Goal: Task Accomplishment & Management: Complete application form

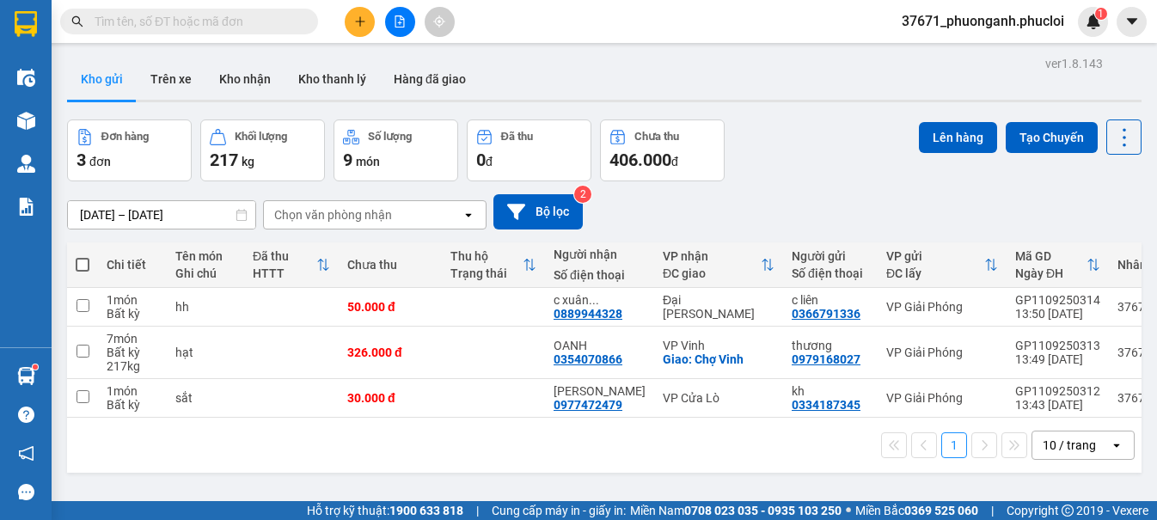
scroll to position [101, 0]
click at [362, 15] on button at bounding box center [360, 22] width 30 height 30
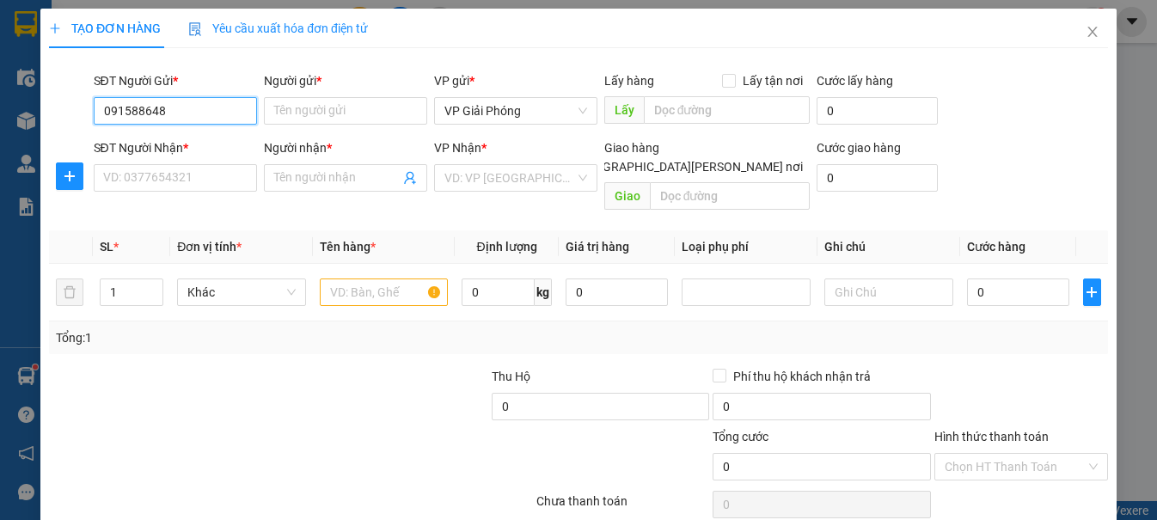
type input "0915886486"
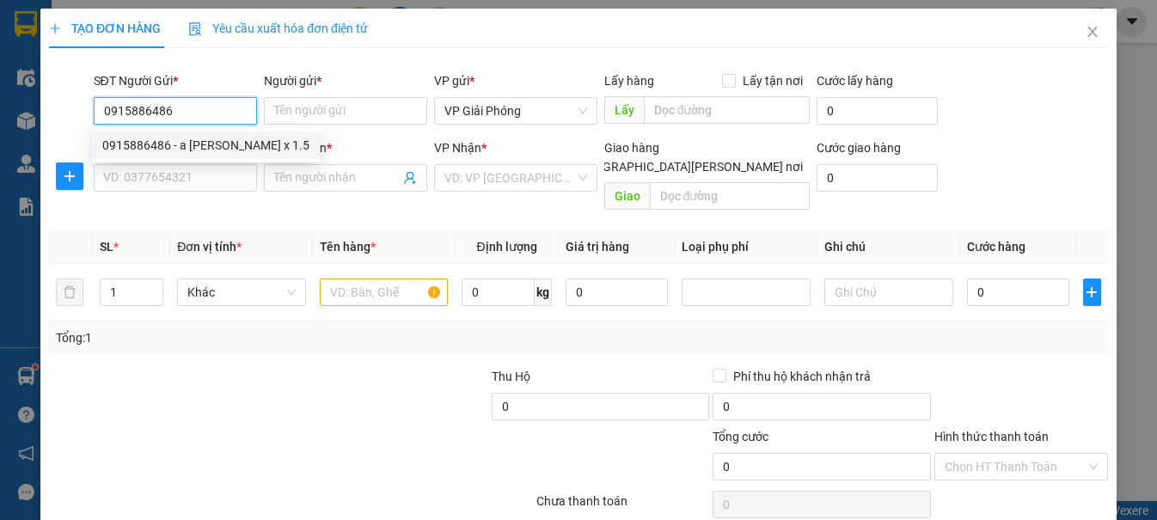
click at [204, 144] on div "0915886486 - a [PERSON_NAME] x 1.5" at bounding box center [205, 145] width 207 height 19
type input "a huy x 1.5"
type input "0915886486"
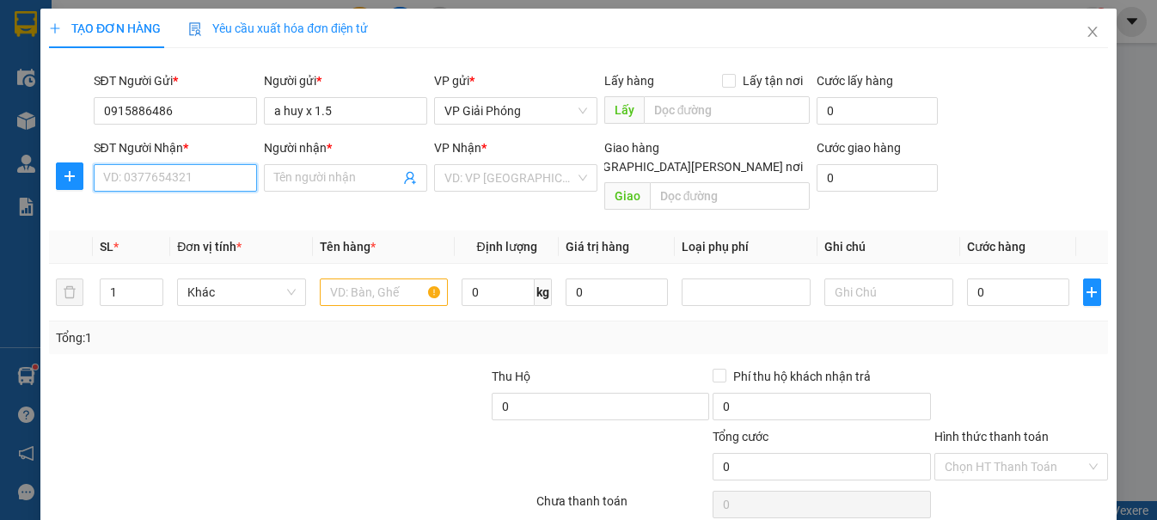
click at [208, 168] on input "SĐT Người Nhận *" at bounding box center [175, 178] width 163 height 28
click at [233, 205] on div "0941551913 - A THANH" at bounding box center [172, 212] width 141 height 19
type input "0941551913"
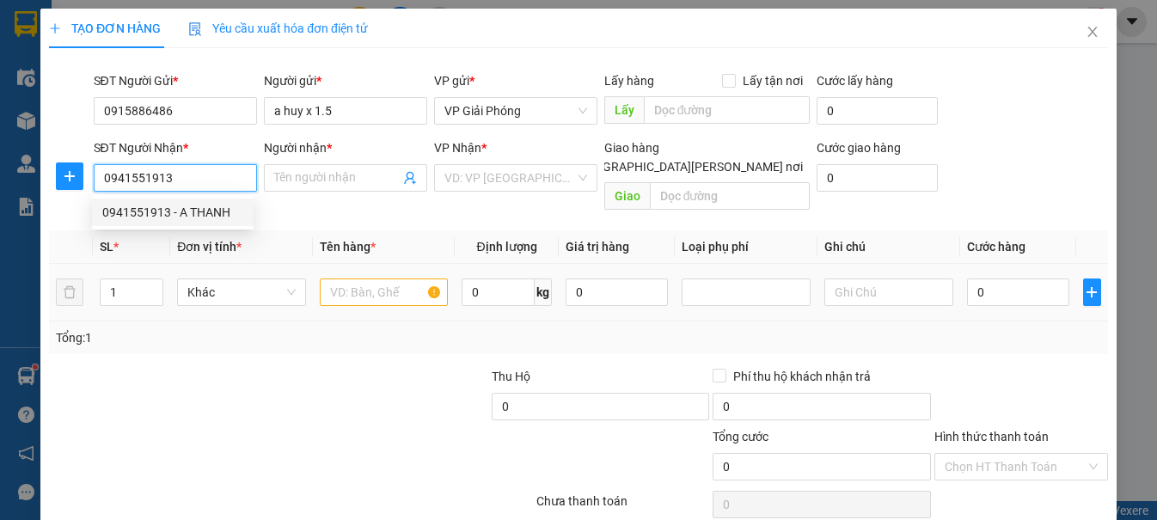
type input "A THANH"
checkbox input "true"
type input "159 [PERSON_NAME]"
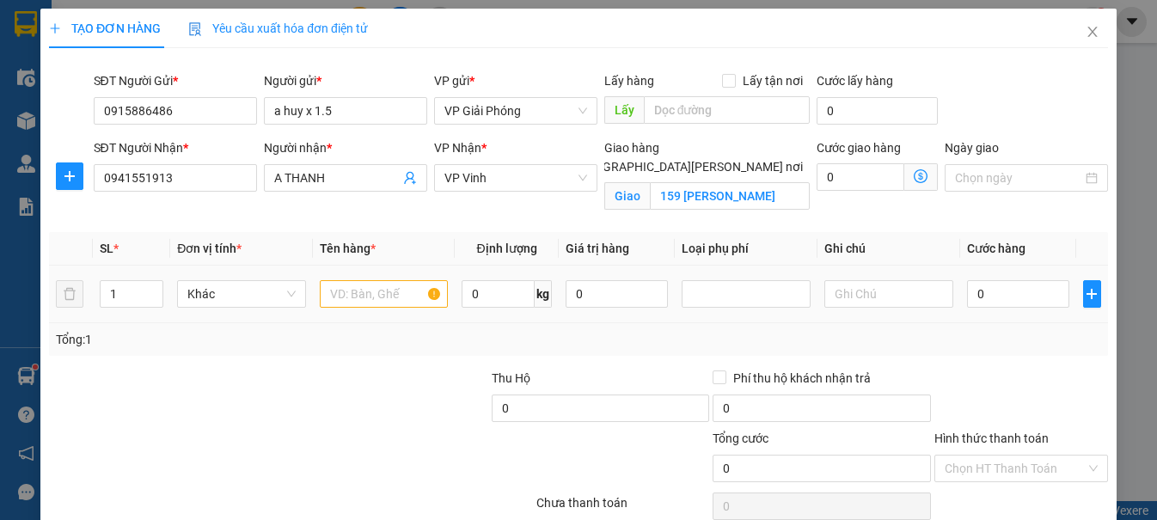
click at [346, 272] on td at bounding box center [384, 295] width 143 height 58
click at [378, 308] on div at bounding box center [384, 294] width 129 height 34
click at [375, 289] on input "text" at bounding box center [384, 294] width 129 height 28
type input "hq"
click at [1016, 285] on input "0" at bounding box center [1018, 294] width 103 height 28
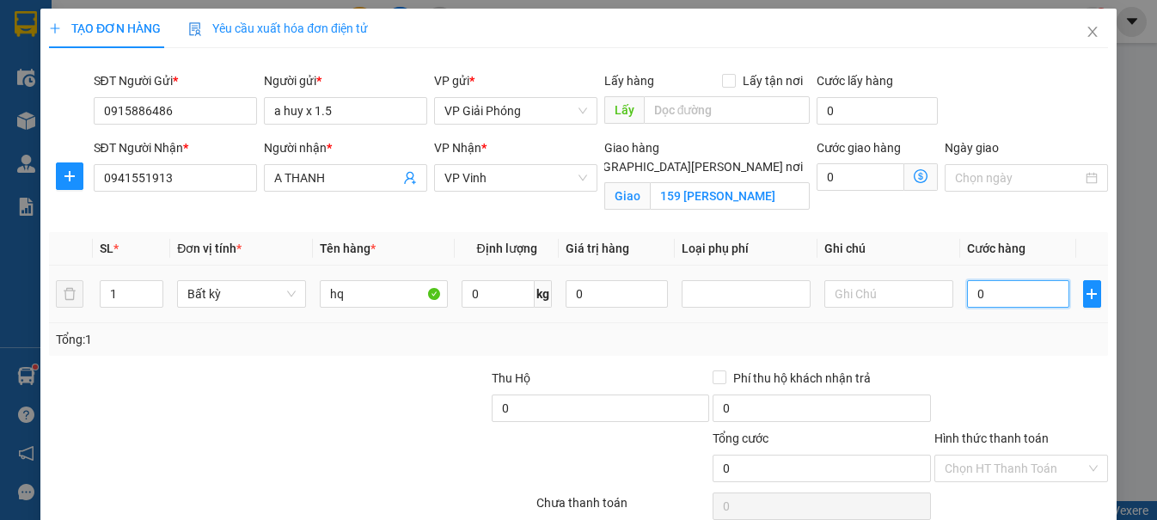
type input "3"
type input "30"
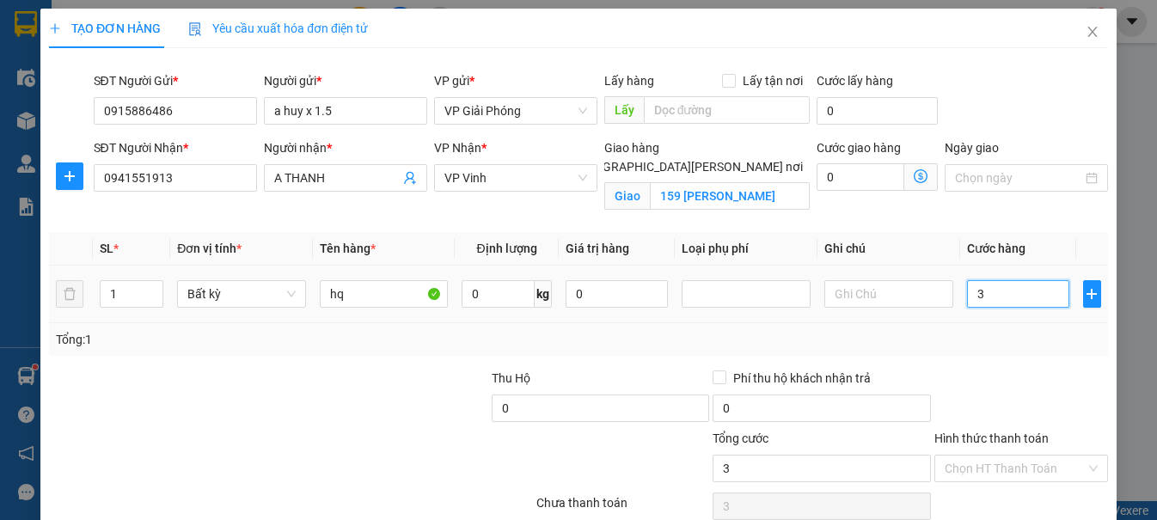
type input "30"
type input "300"
type input "3.000"
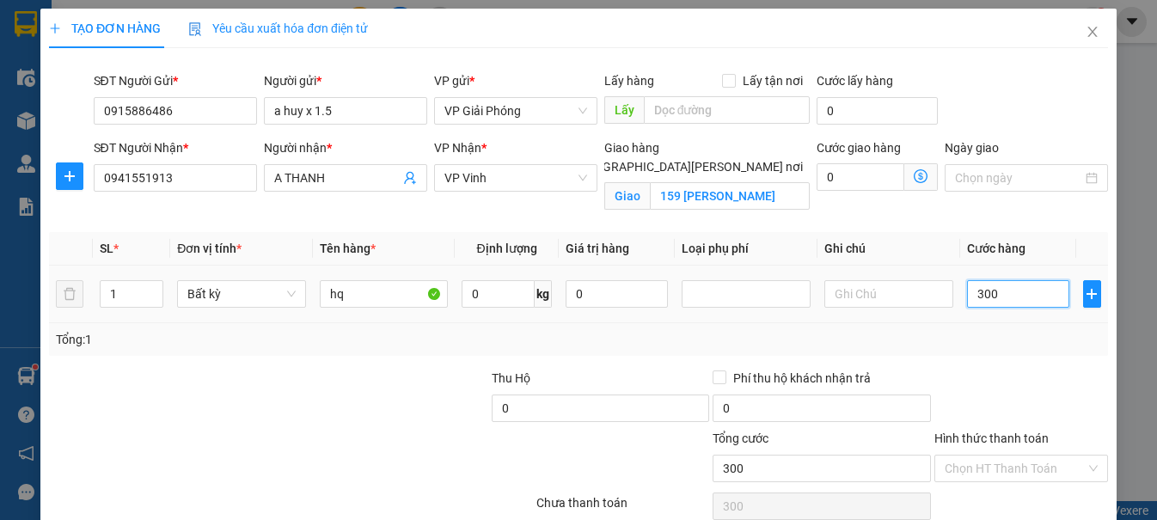
type input "3.000"
type input "30.000"
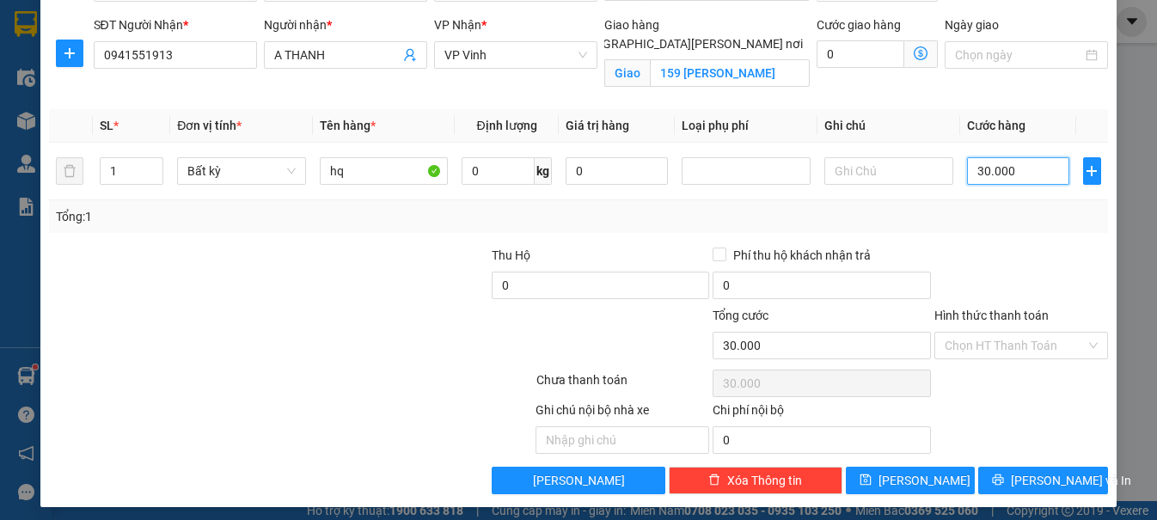
scroll to position [131, 0]
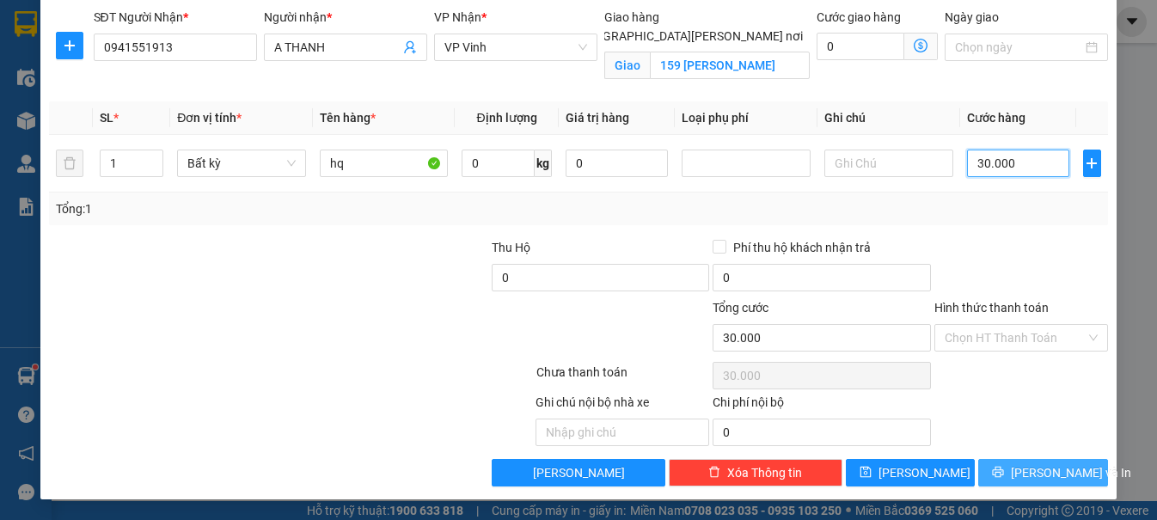
type input "30.000"
click at [1032, 482] on button "[PERSON_NAME] và In" at bounding box center [1042, 473] width 129 height 28
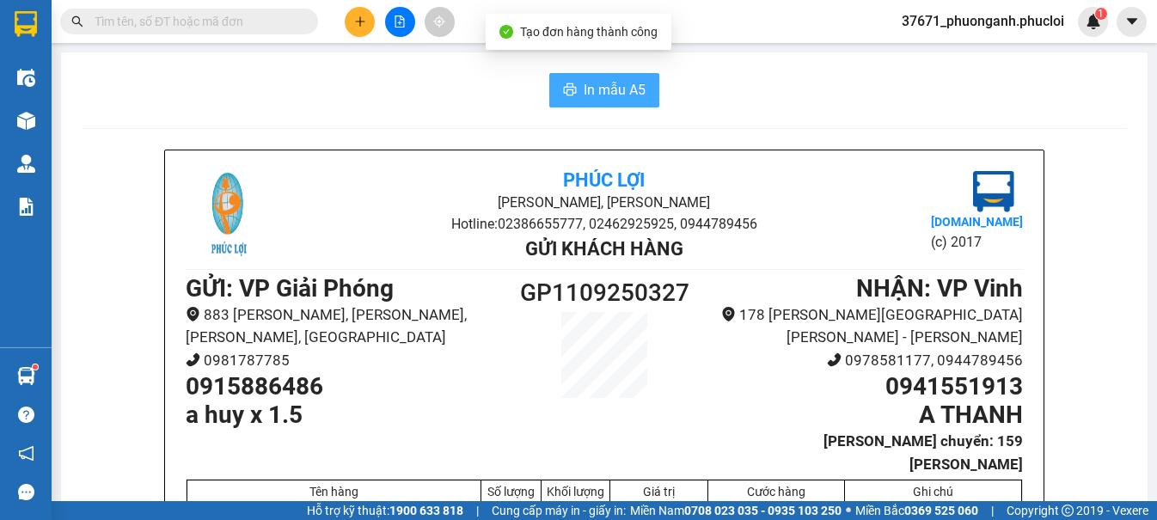
click at [581, 76] on button "In mẫu A5" at bounding box center [604, 90] width 110 height 34
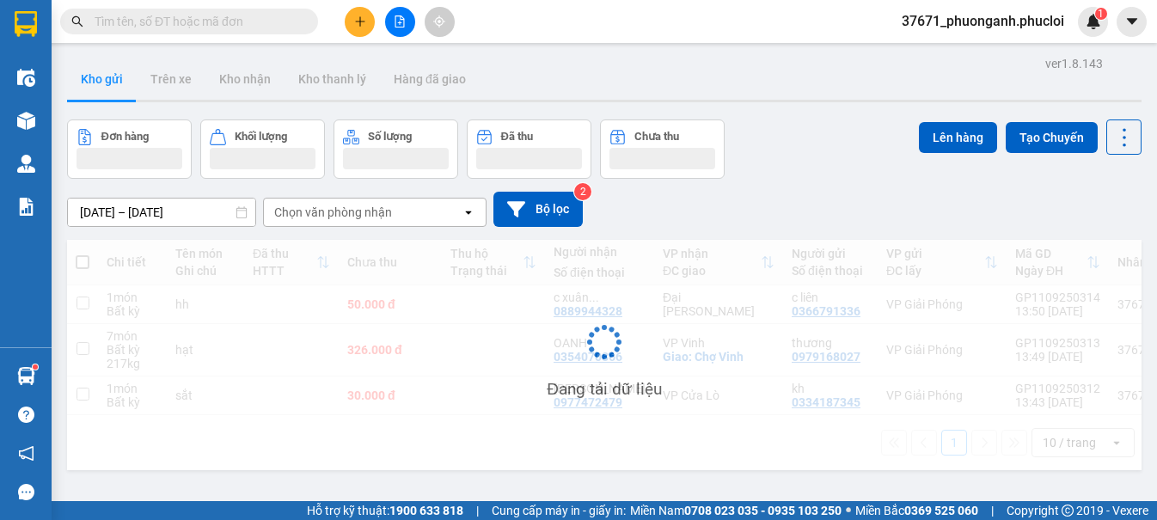
click at [359, 21] on icon "plus" at bounding box center [360, 21] width 12 height 12
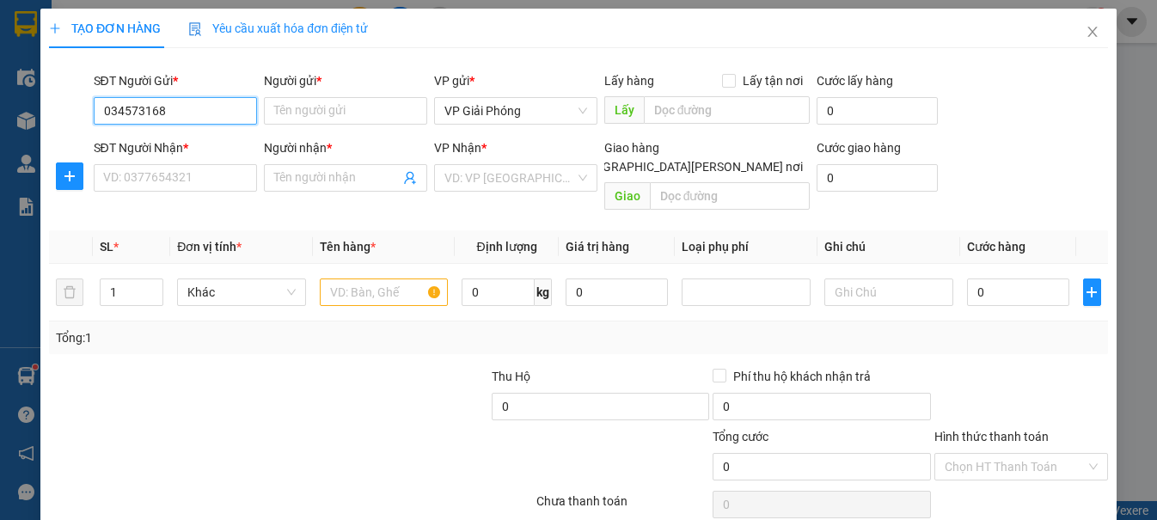
type input "0345731688"
drag, startPoint x: 223, startPoint y: 140, endPoint x: 213, endPoint y: 157, distance: 19.6
click at [221, 140] on div "0345731688 - nhập hàng tiết kiệm" at bounding box center [193, 145] width 182 height 19
type input "nhập hàng tiết kiệm"
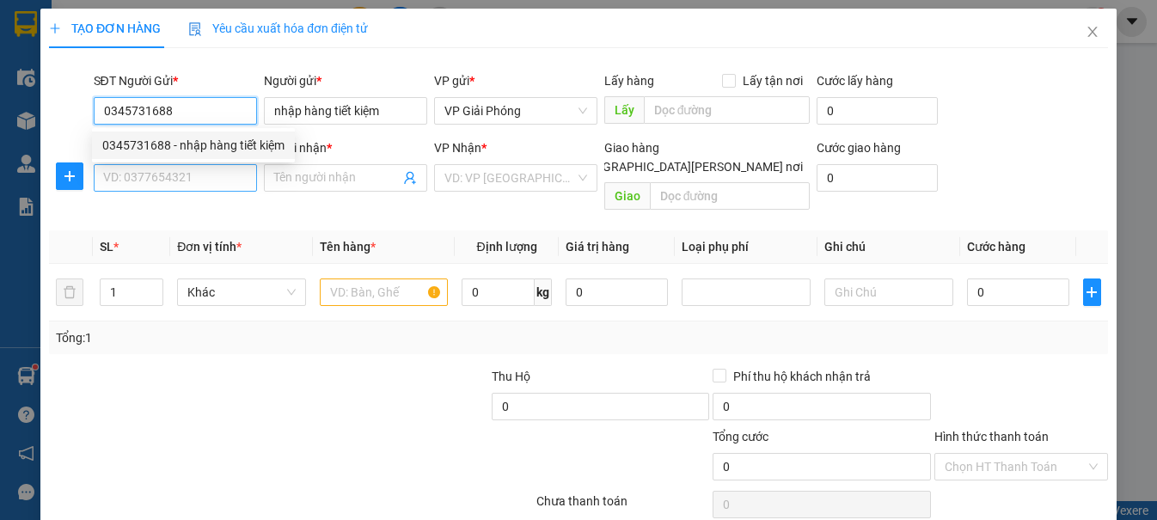
type input "0345731688"
click at [206, 179] on input "SĐT Người Nhận *" at bounding box center [175, 178] width 163 height 28
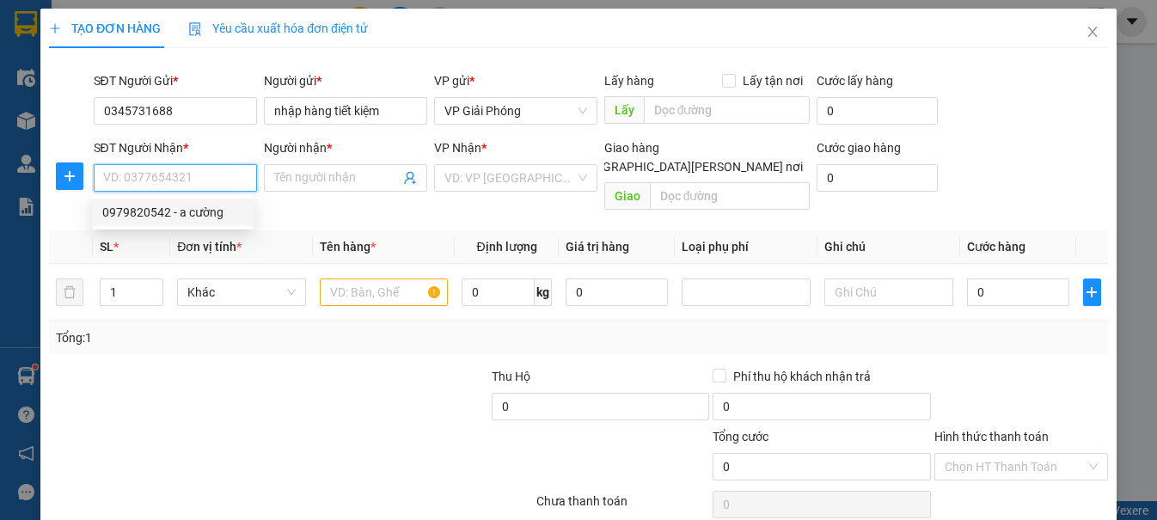
click at [205, 213] on div "0979820542 - a cường" at bounding box center [172, 212] width 141 height 19
type input "0979820542"
type input "a cường"
checkbox input "true"
type input "39 [PERSON_NAME]"
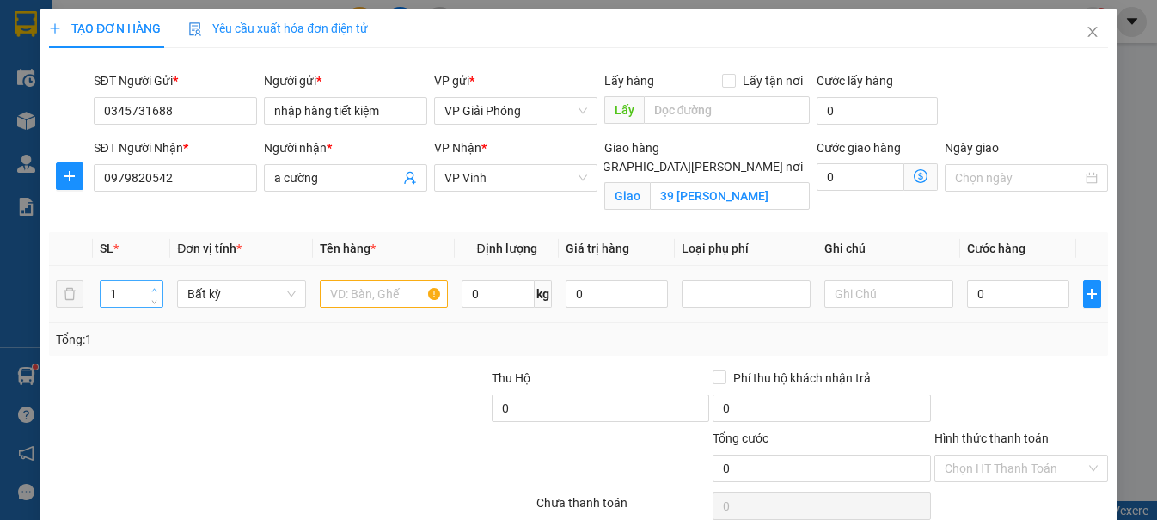
type input "2"
click at [151, 287] on icon "up" at bounding box center [154, 290] width 6 height 6
click at [354, 304] on input "text" at bounding box center [384, 294] width 129 height 28
type input "lk"
click at [1020, 294] on input "0" at bounding box center [1018, 294] width 103 height 28
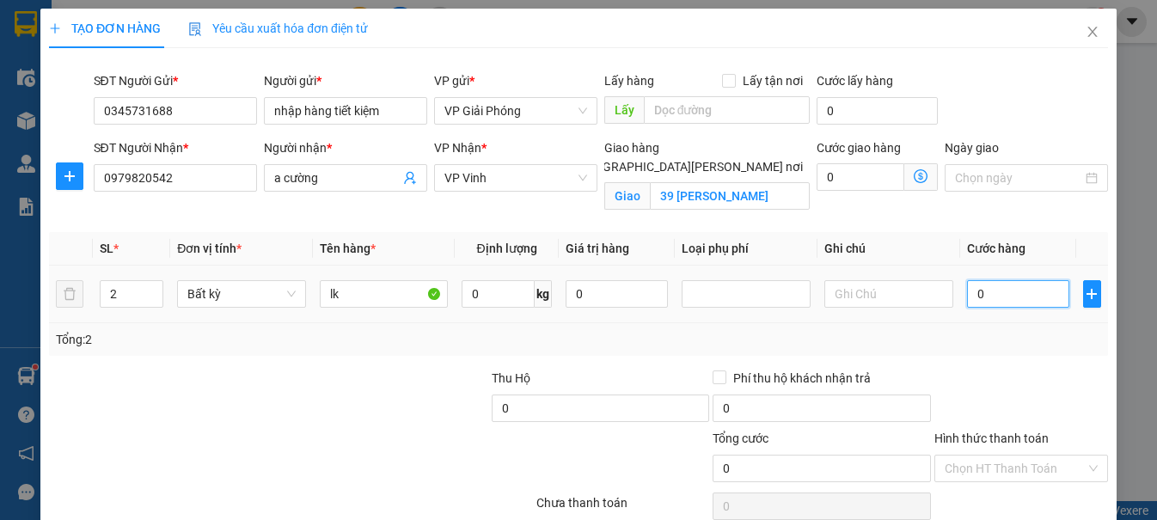
type input "1"
type input "10"
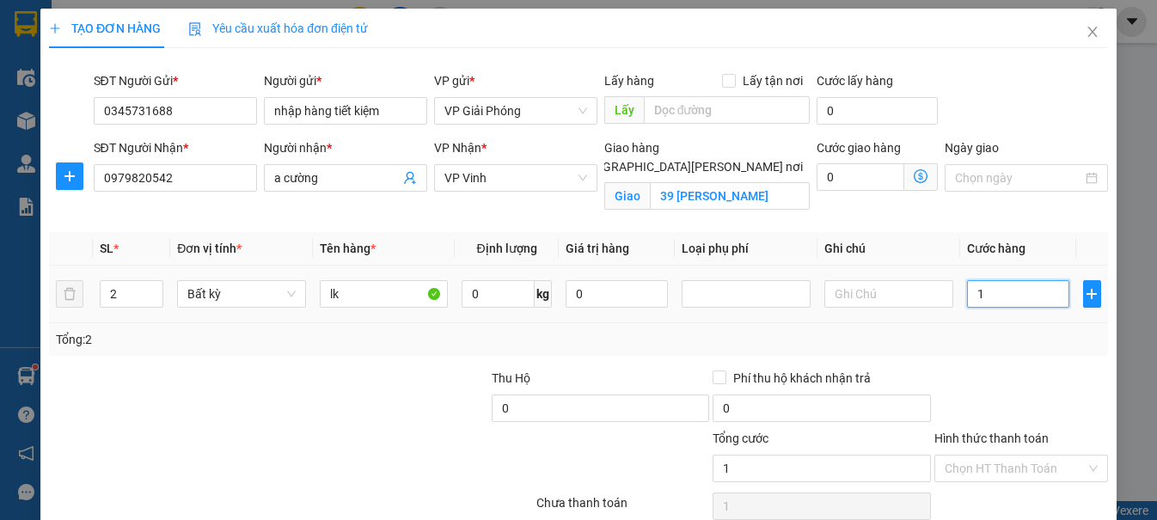
type input "10"
type input "100"
type input "1.000"
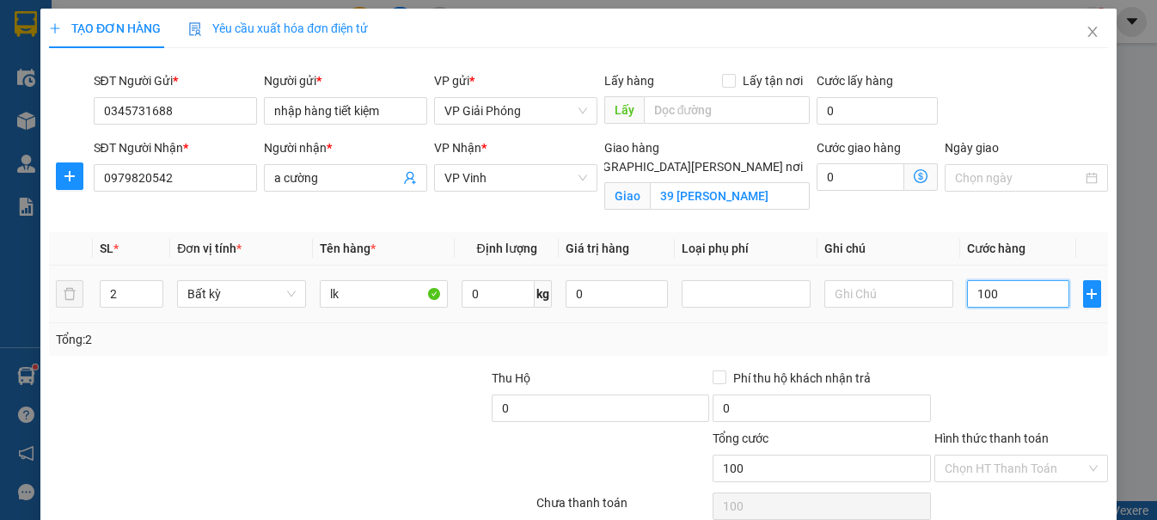
type input "1.000"
type input "10.000"
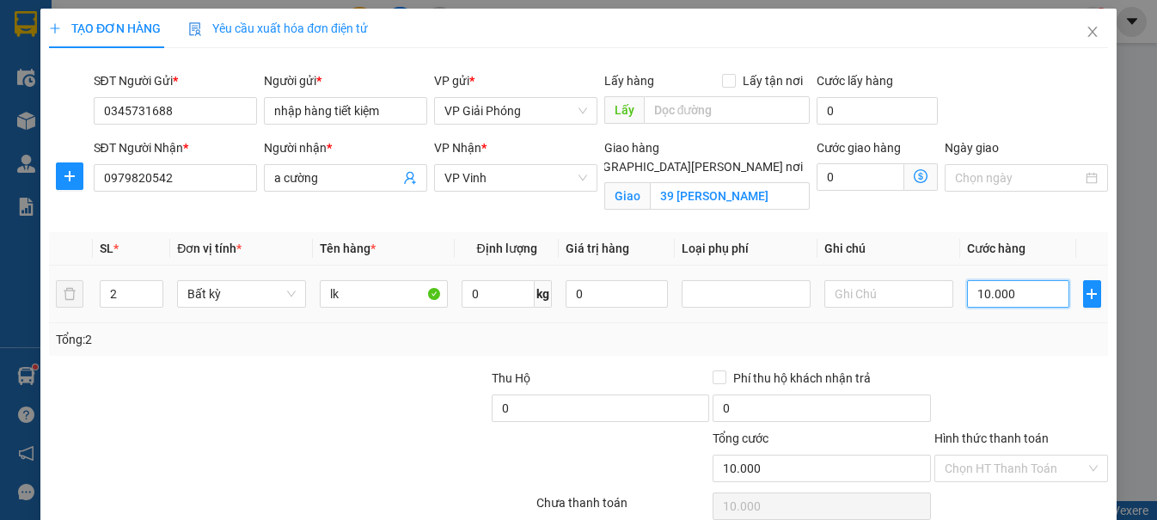
type input "100.000"
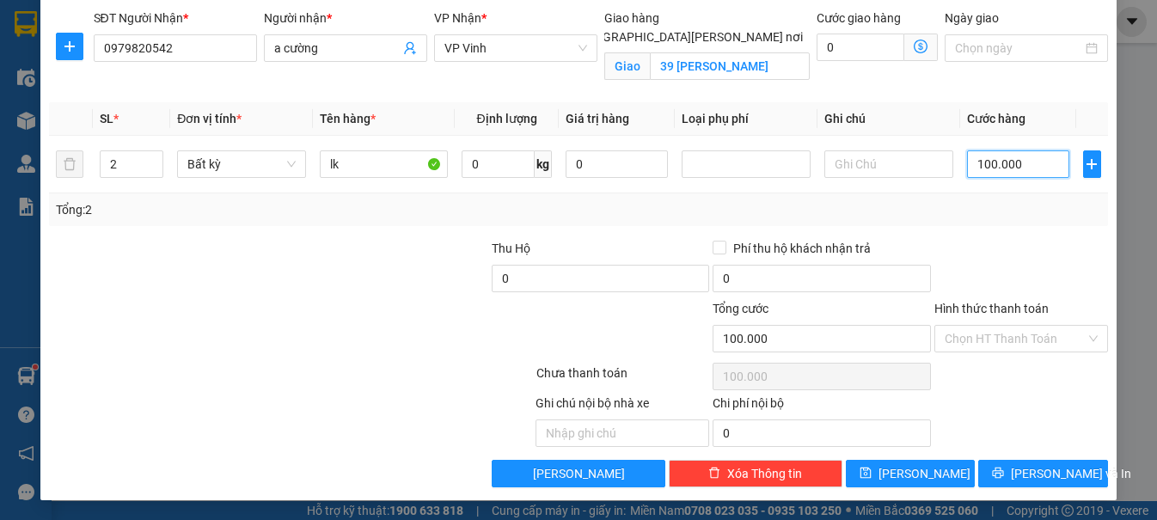
scroll to position [131, 0]
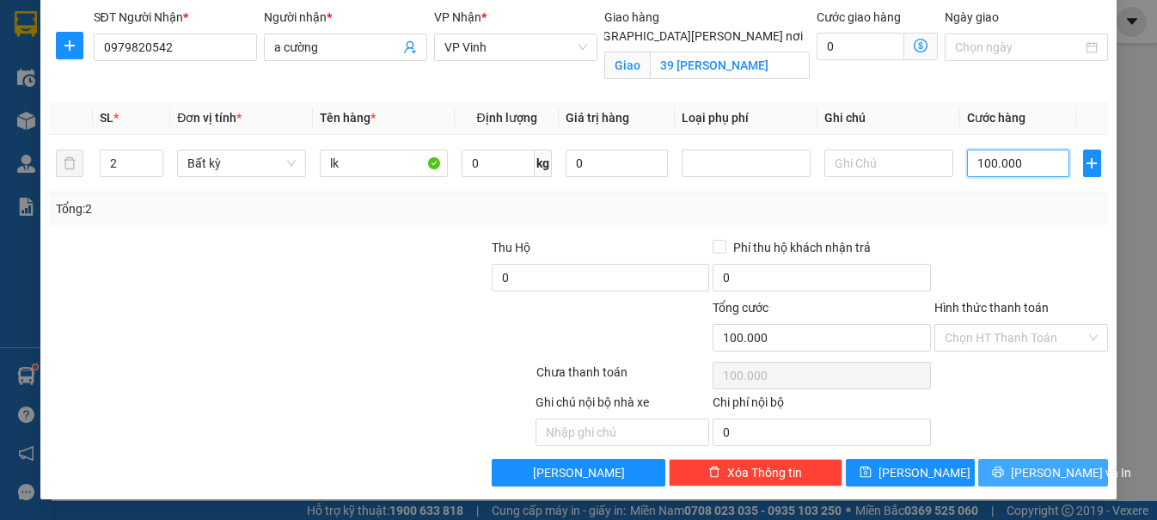
type input "100.000"
click at [1017, 467] on span "[PERSON_NAME] và In" at bounding box center [1071, 472] width 120 height 19
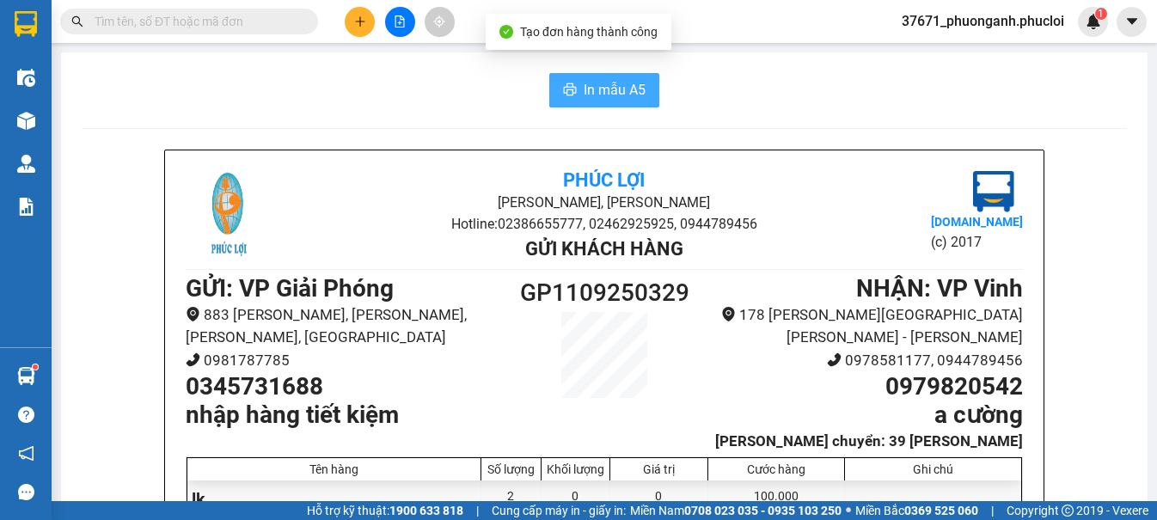
click at [611, 95] on span "In mẫu A5" at bounding box center [615, 89] width 62 height 21
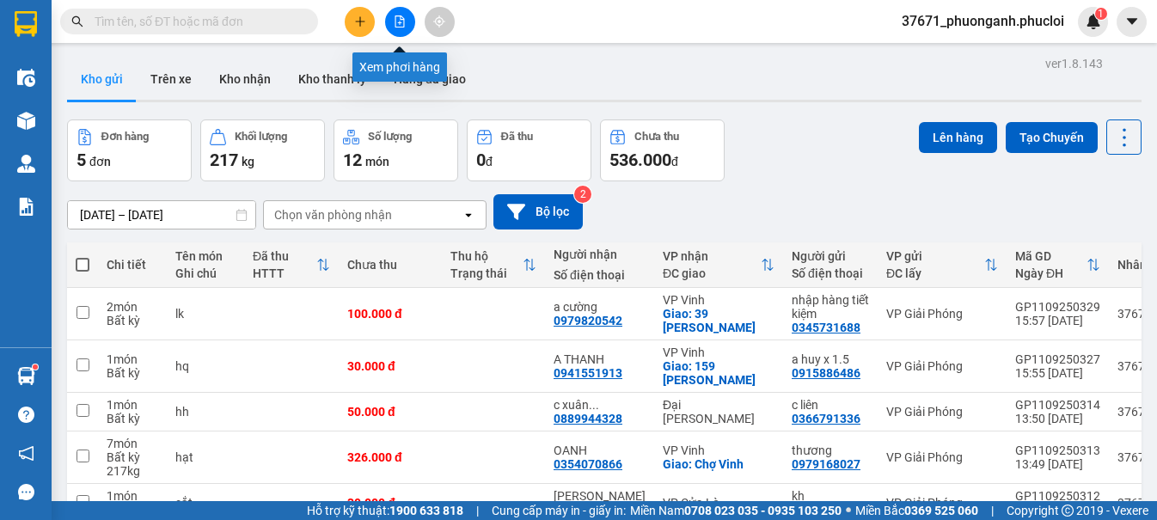
click at [407, 27] on button at bounding box center [400, 22] width 30 height 30
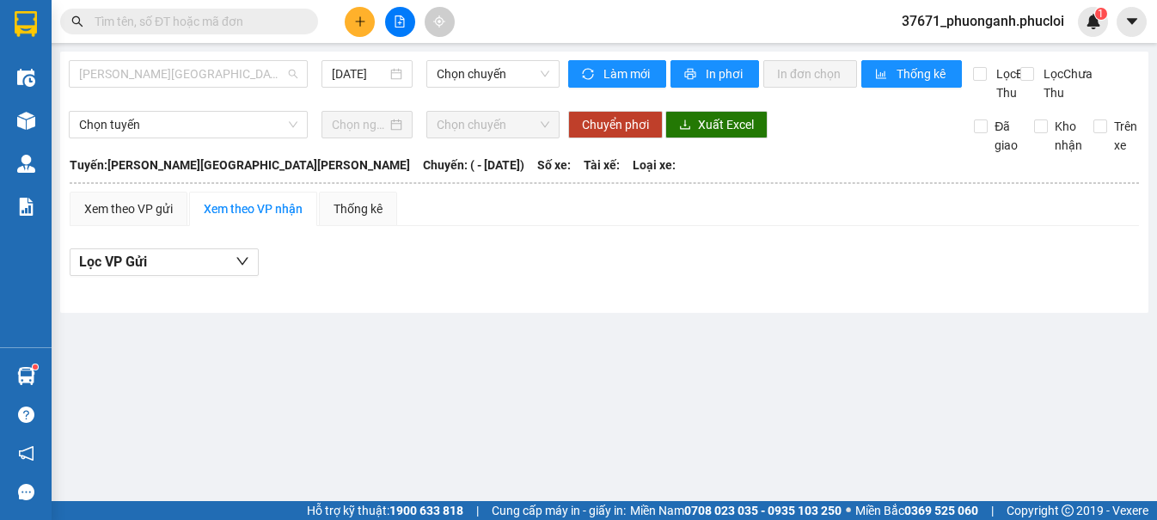
drag, startPoint x: 280, startPoint y: 76, endPoint x: 271, endPoint y: 126, distance: 51.6
click at [278, 76] on span "[PERSON_NAME][GEOGRAPHIC_DATA][PERSON_NAME]" at bounding box center [188, 74] width 218 height 26
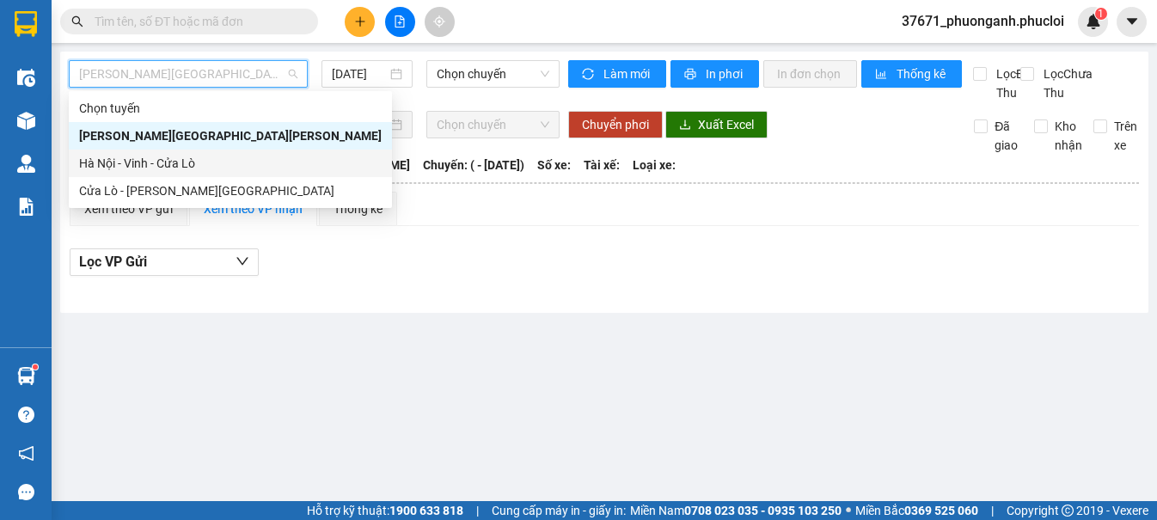
click at [251, 168] on div "Hà Nội - Vinh - Cửa Lò" at bounding box center [230, 163] width 303 height 19
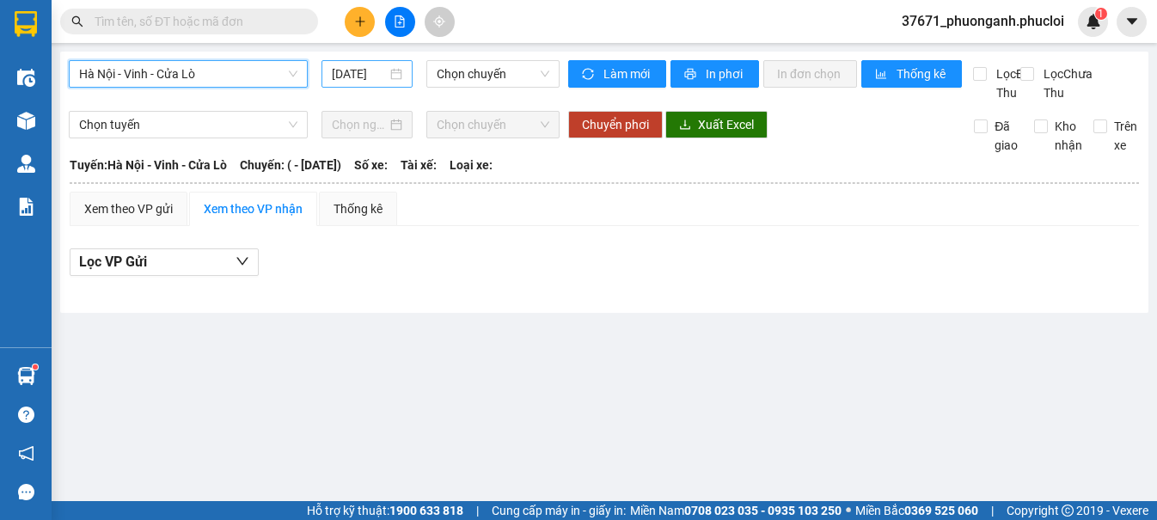
click at [367, 67] on input "[DATE]" at bounding box center [359, 73] width 55 height 19
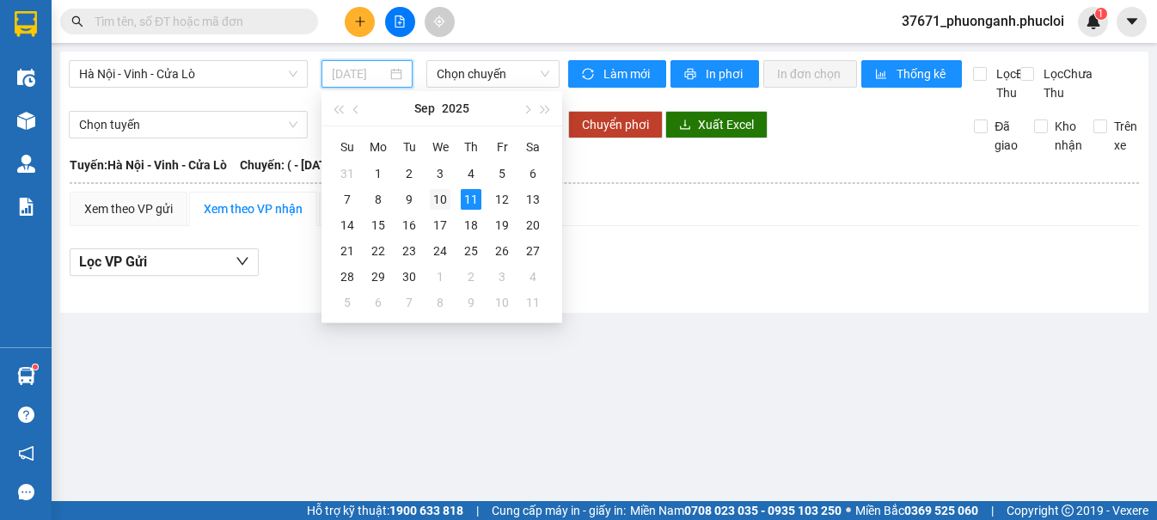
click at [438, 199] on div "10" at bounding box center [440, 199] width 21 height 21
type input "[DATE]"
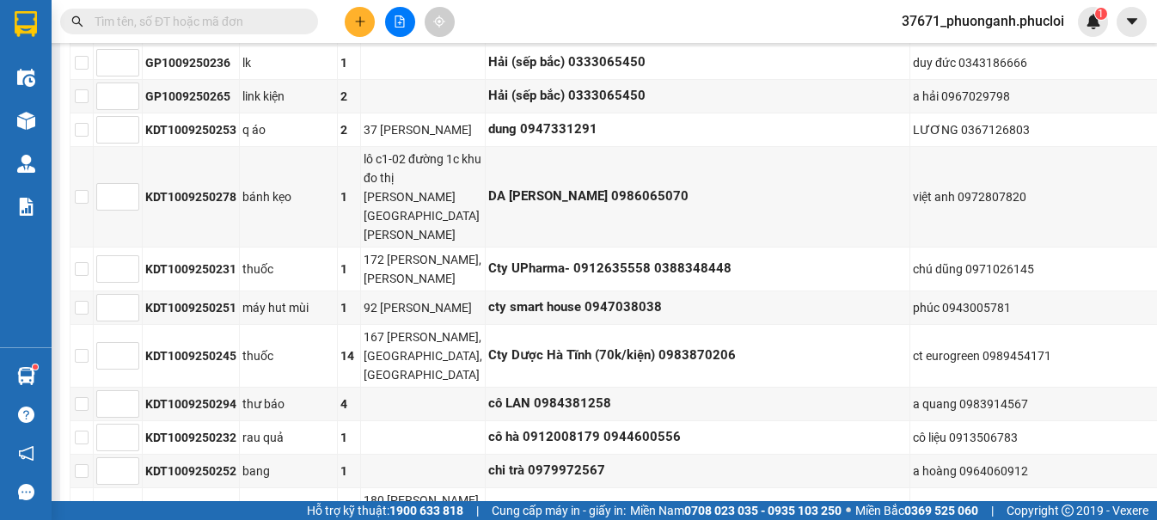
scroll to position [1203, 0]
click at [248, 13] on input "text" at bounding box center [196, 21] width 203 height 19
paste input "0988932671"
type input "0988932671"
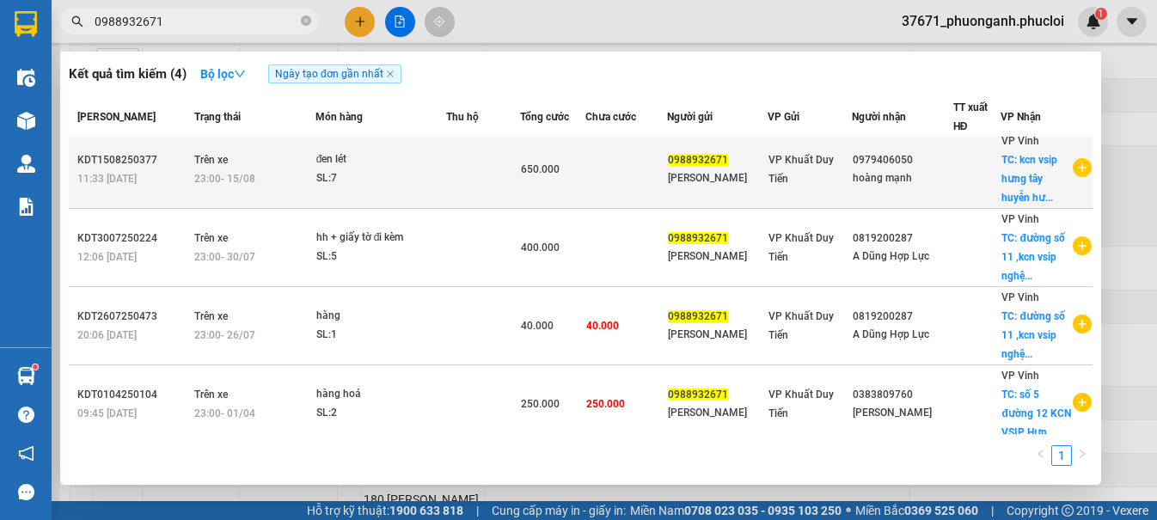
scroll to position [0, 0]
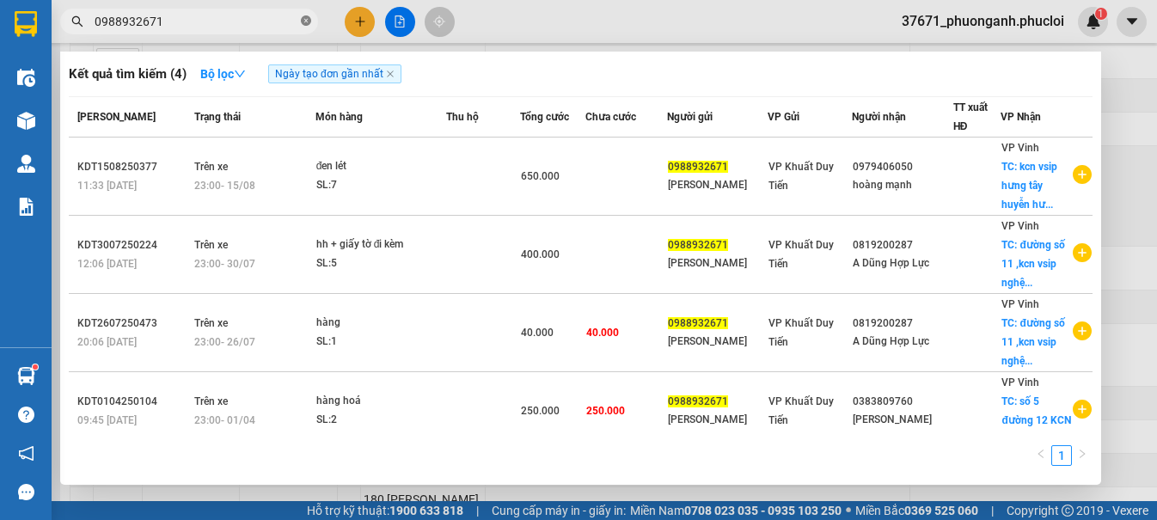
click at [309, 19] on icon "close-circle" at bounding box center [306, 20] width 10 height 10
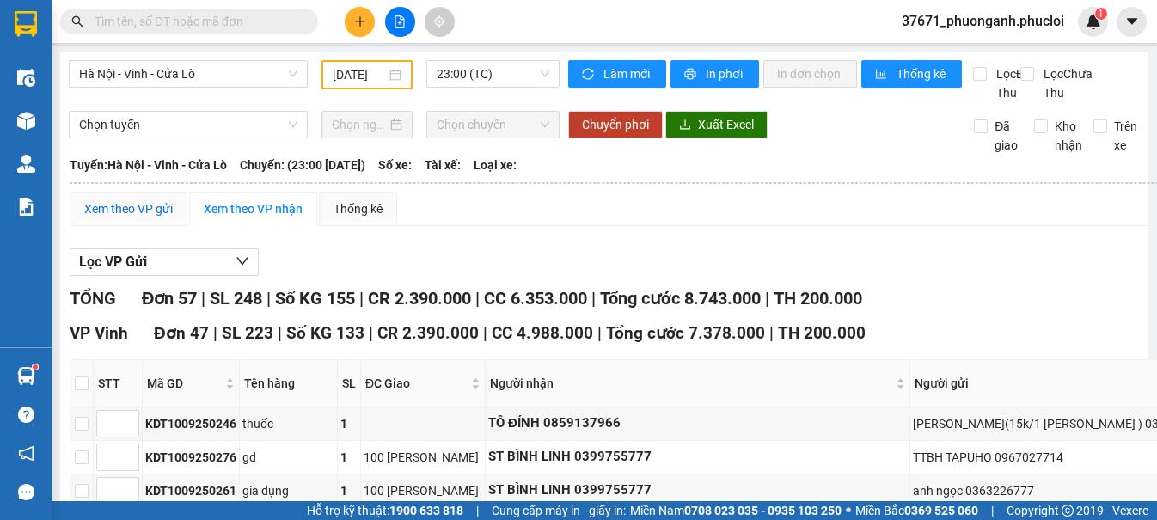
click at [119, 218] on div "Xem theo VP gửi" at bounding box center [128, 208] width 89 height 19
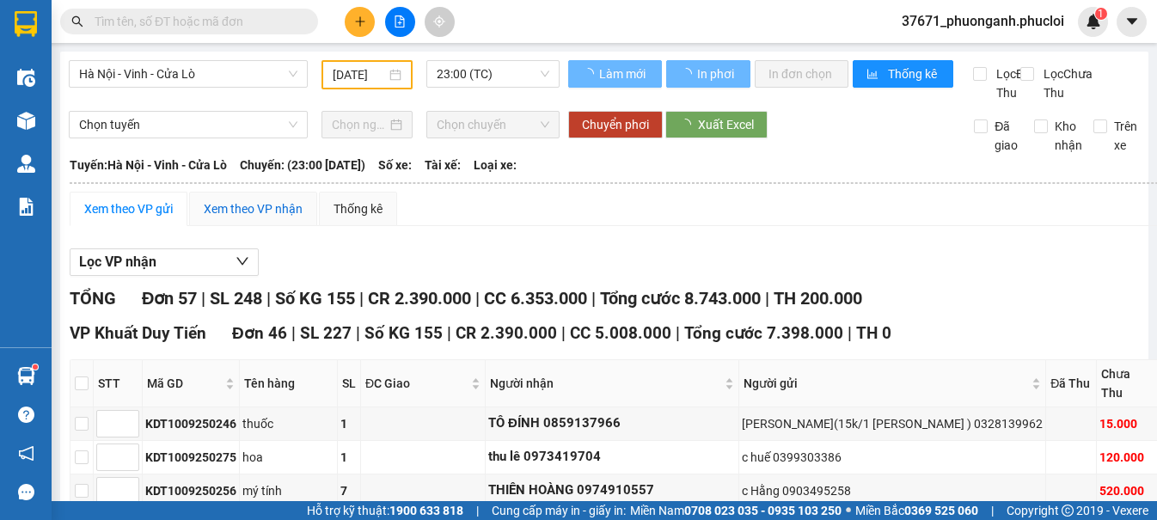
click at [262, 218] on div "Xem theo VP nhận" at bounding box center [253, 208] width 99 height 19
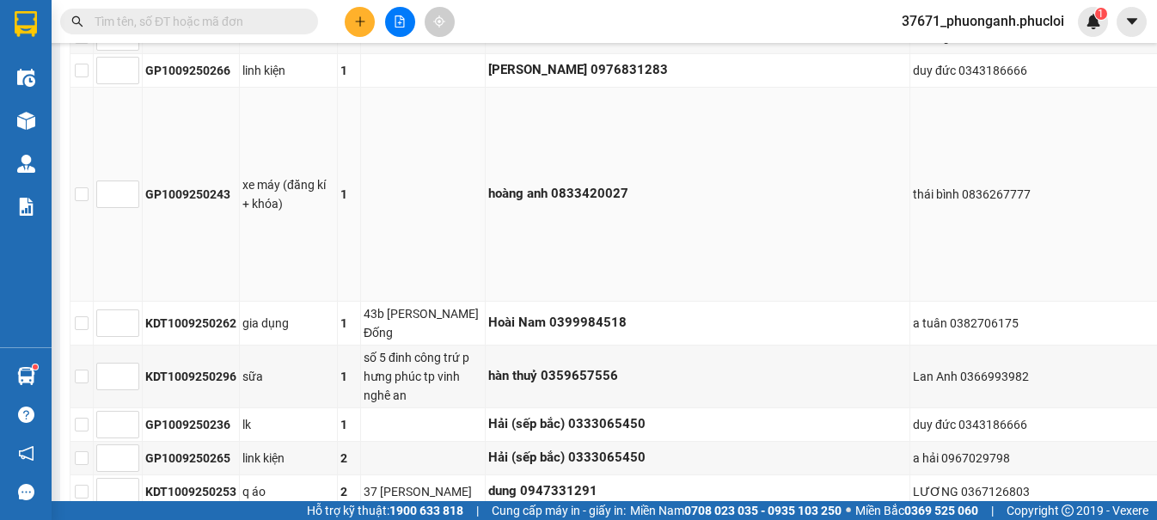
scroll to position [870, 0]
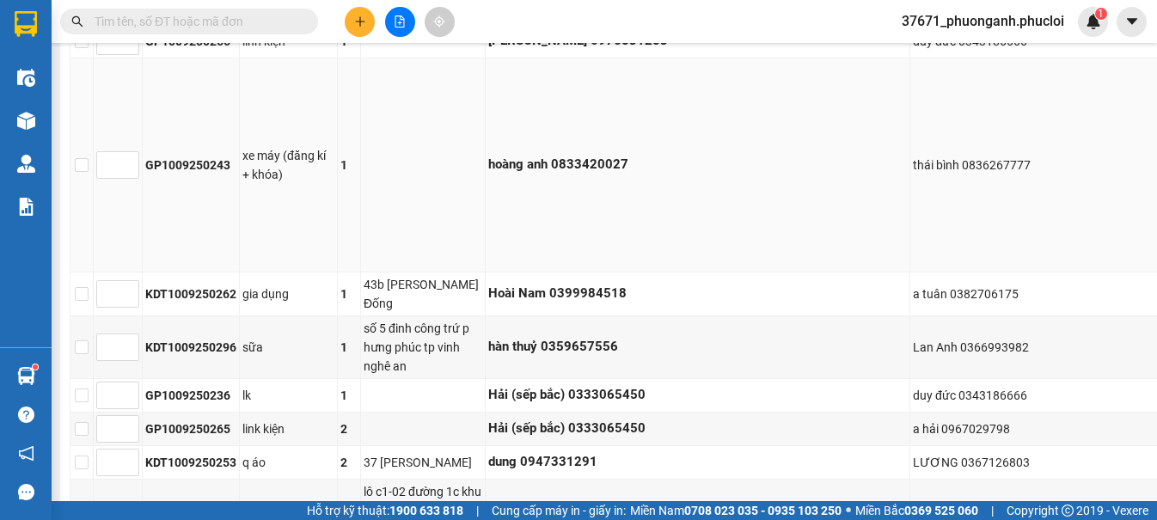
click at [193, 174] on div "GP1009250243" at bounding box center [190, 165] width 91 height 19
copy div "GP1009250243"
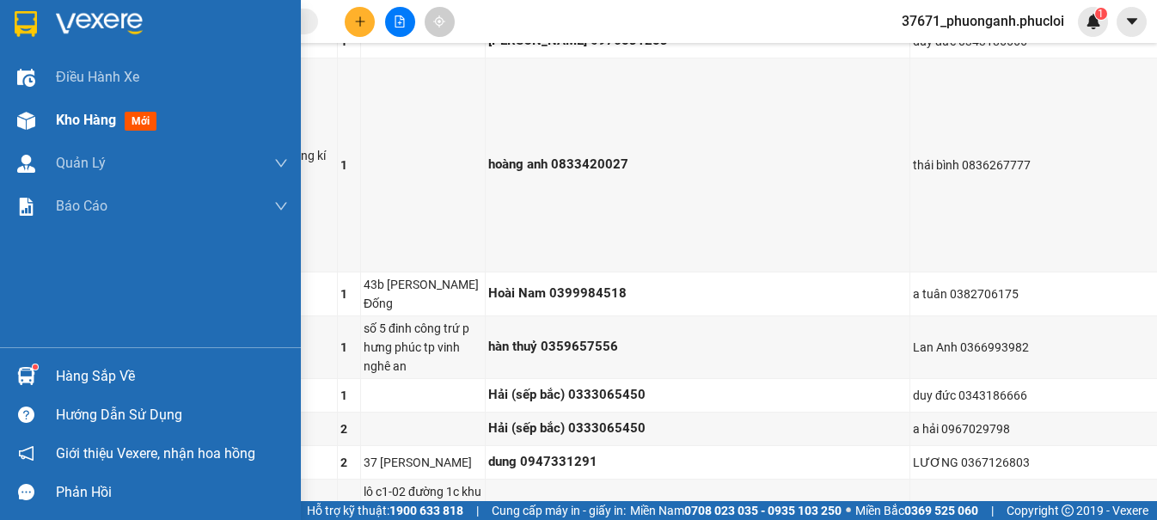
click at [14, 123] on div at bounding box center [26, 121] width 30 height 30
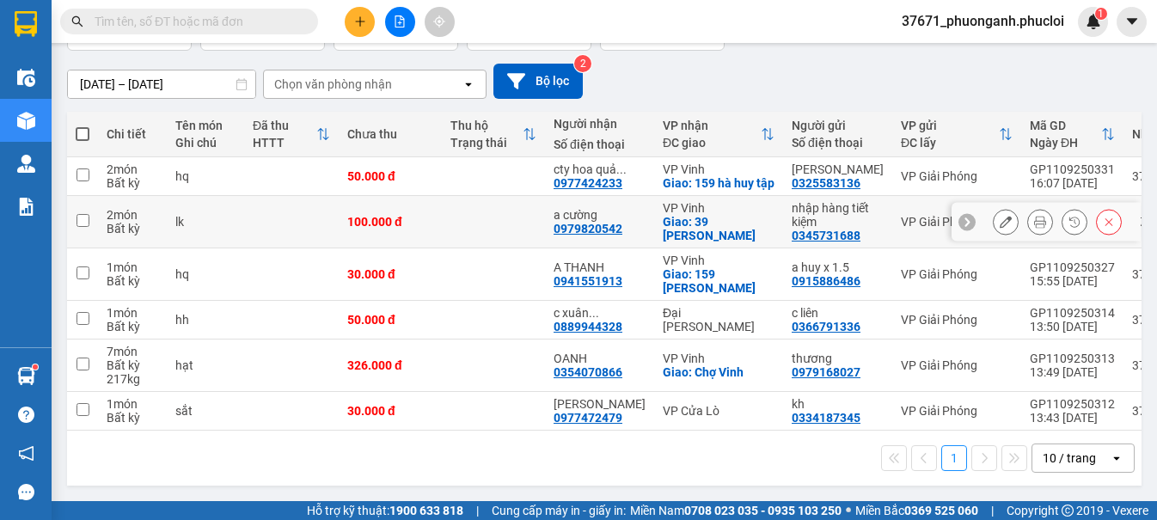
scroll to position [65, 0]
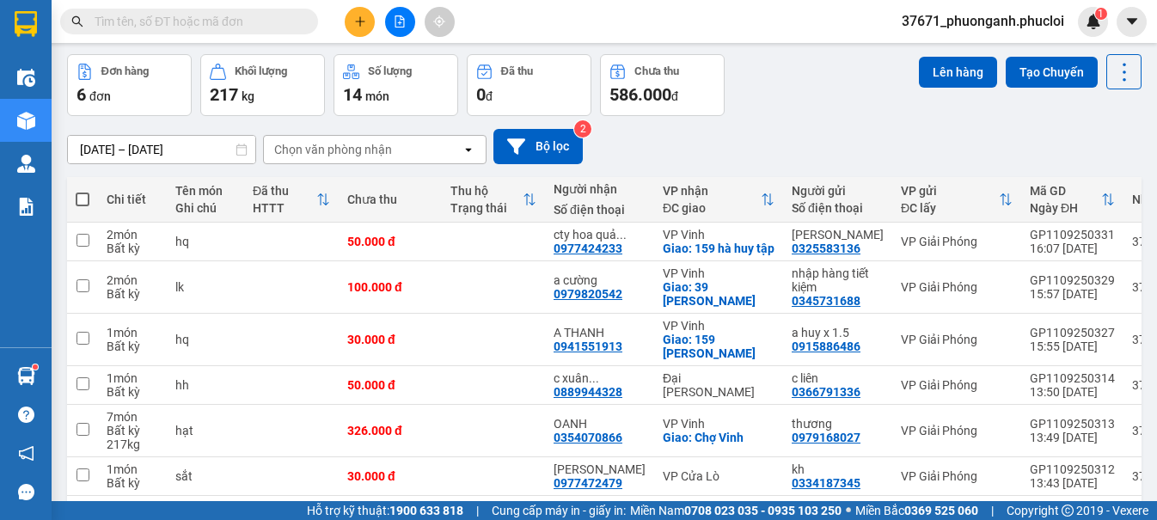
click at [817, 103] on div "Đơn hàng 6 đơn [PERSON_NAME] 217 kg Số [PERSON_NAME] 14 món Đã thu 0 [PERSON_NA…" at bounding box center [604, 85] width 1074 height 62
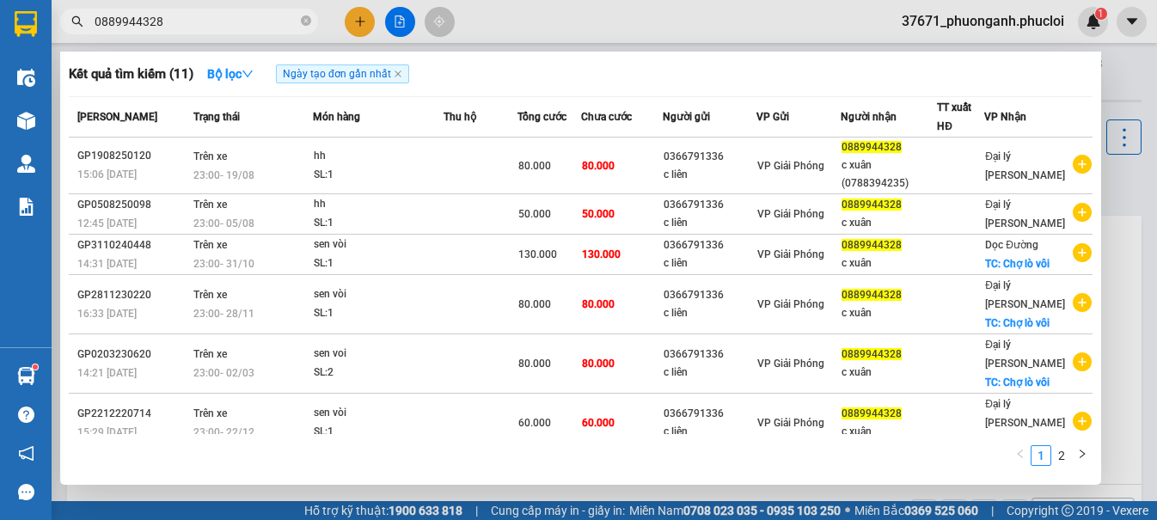
click at [225, 19] on input "0889944328" at bounding box center [196, 21] width 203 height 19
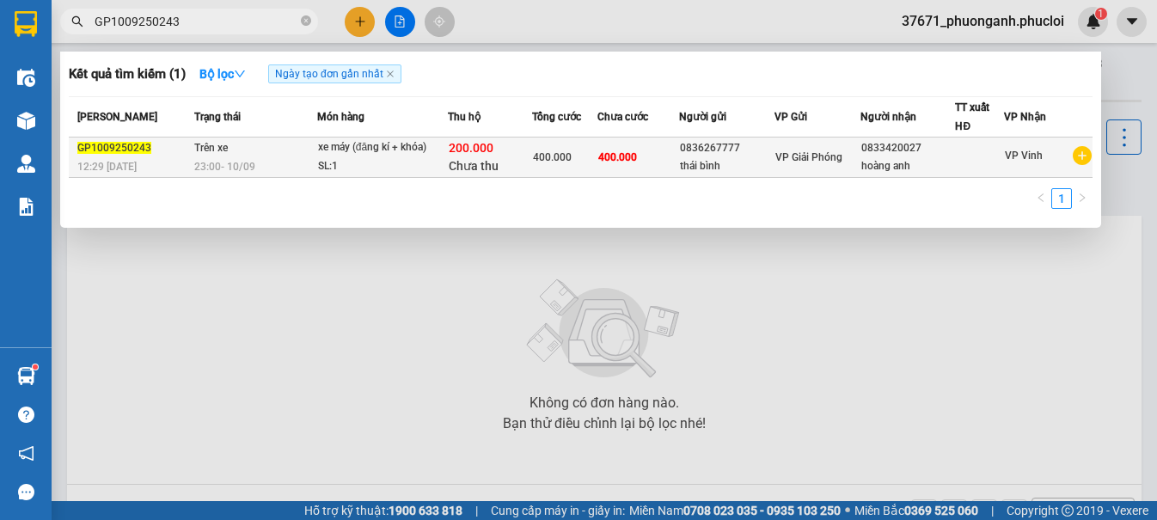
type input "GP1009250243"
click at [488, 155] on span "200.000" at bounding box center [471, 148] width 45 height 14
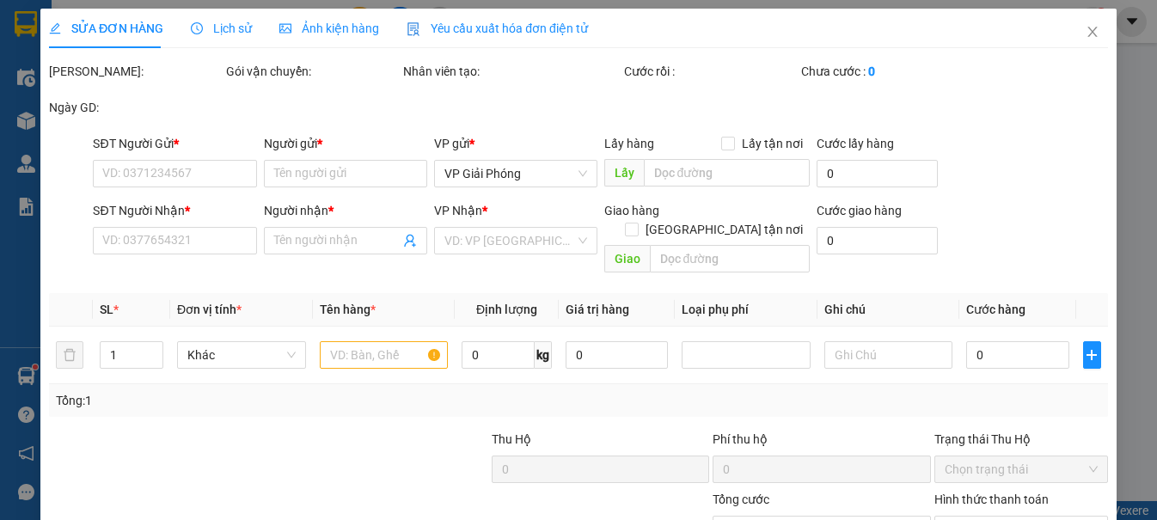
type input "0836267777"
type input "thái bình"
type input "0833420027"
type input "hoàng anh"
type input "400.000"
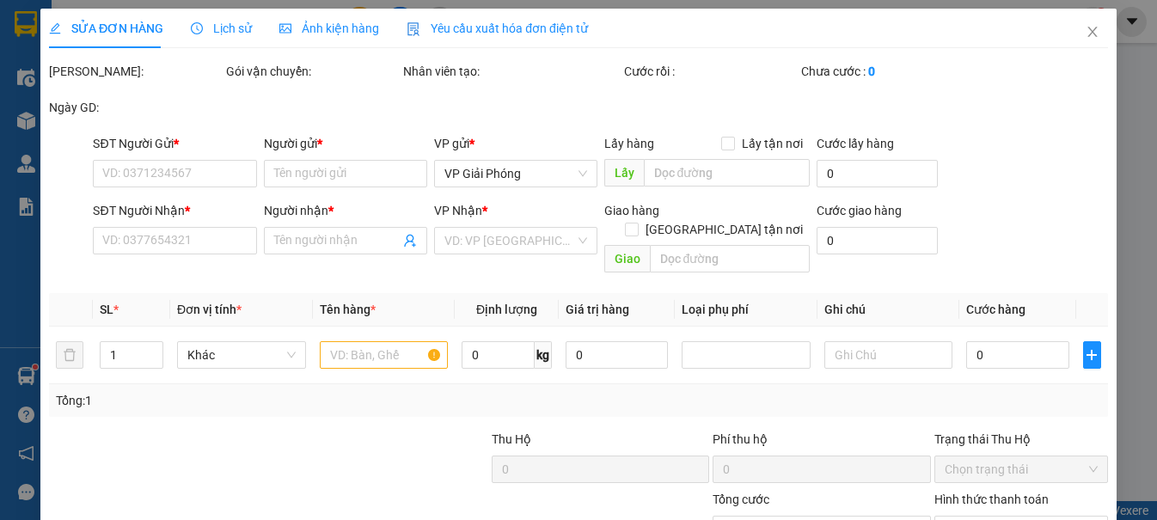
type input "400.000"
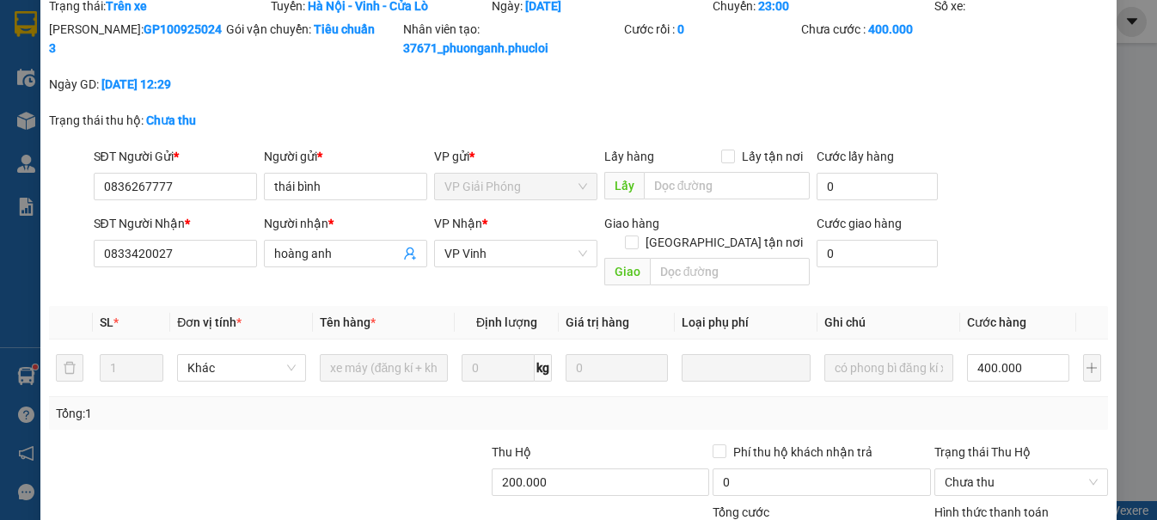
scroll to position [270, 0]
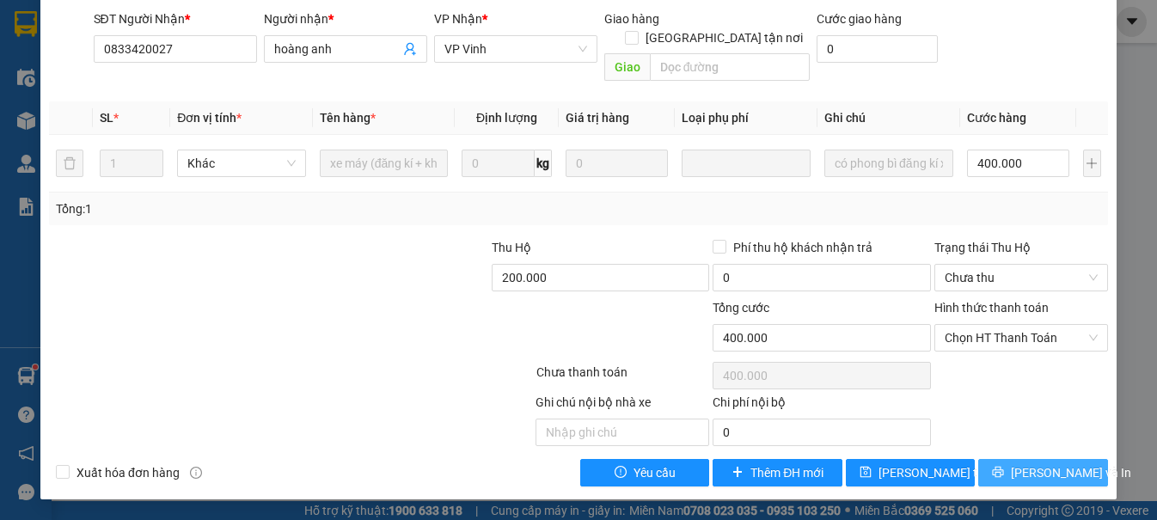
click at [1010, 469] on button "[PERSON_NAME] và In" at bounding box center [1042, 473] width 129 height 28
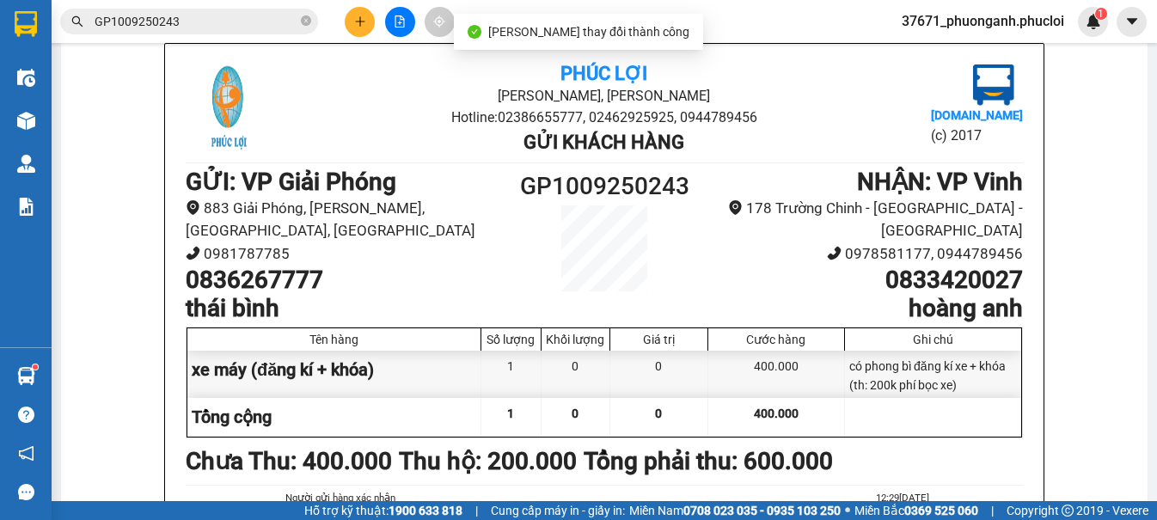
scroll to position [107, 0]
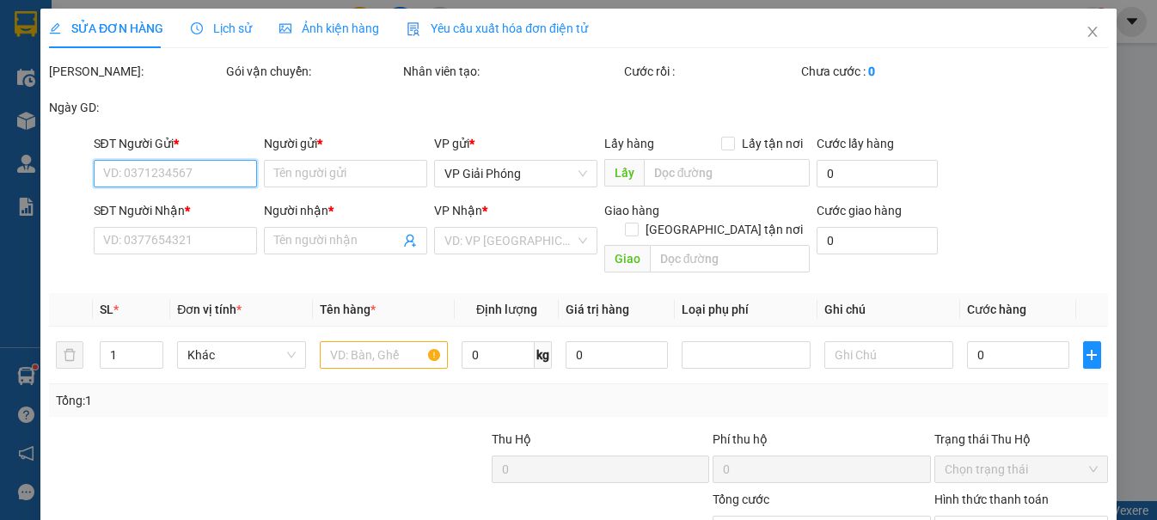
type input "0836267777"
type input "thái bình"
type input "0833420027"
type input "hoàng anh"
type input "400.000"
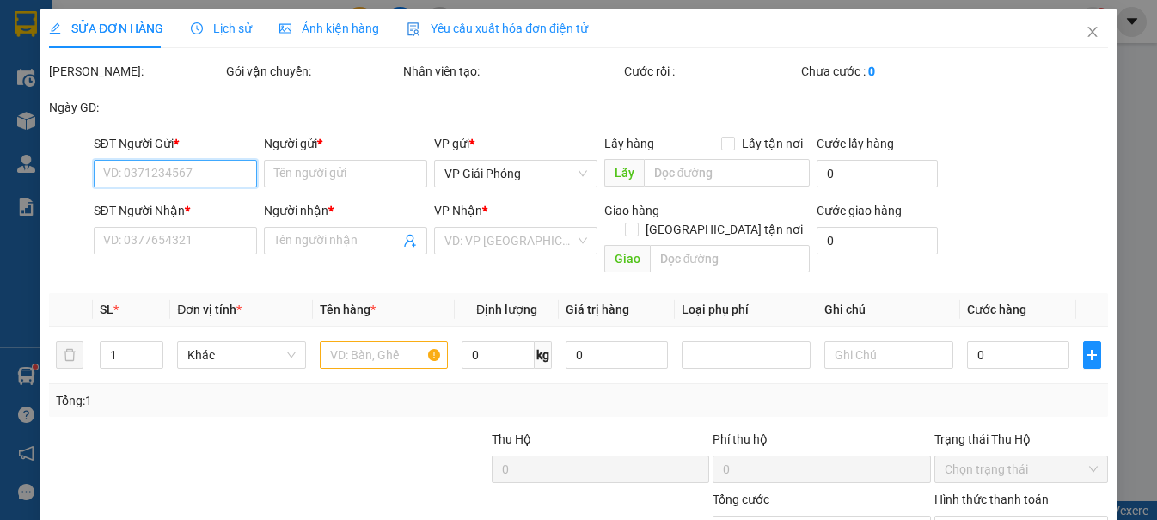
type input "400.000"
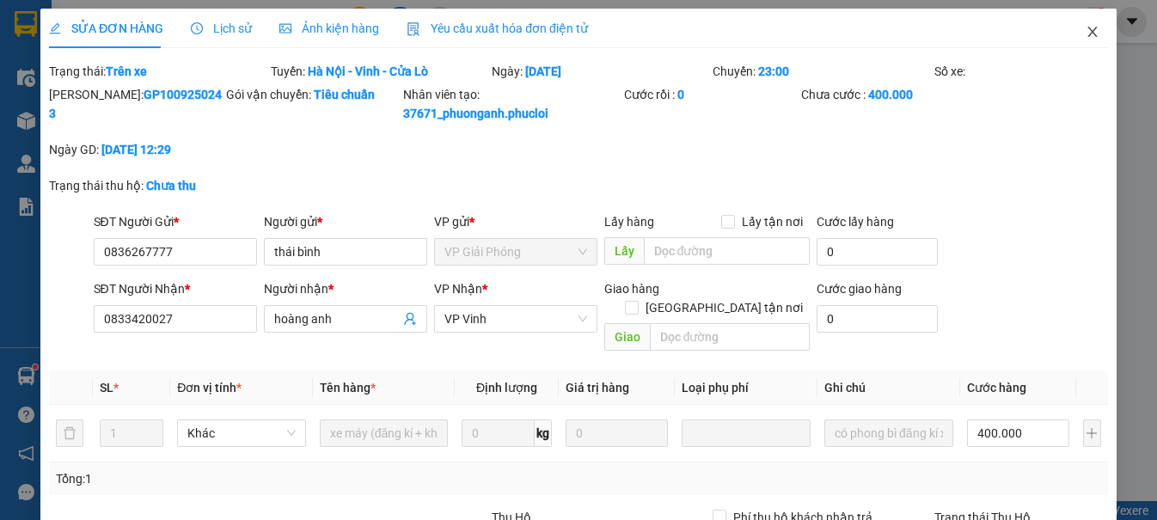
click at [1086, 36] on icon "close" at bounding box center [1093, 32] width 14 height 14
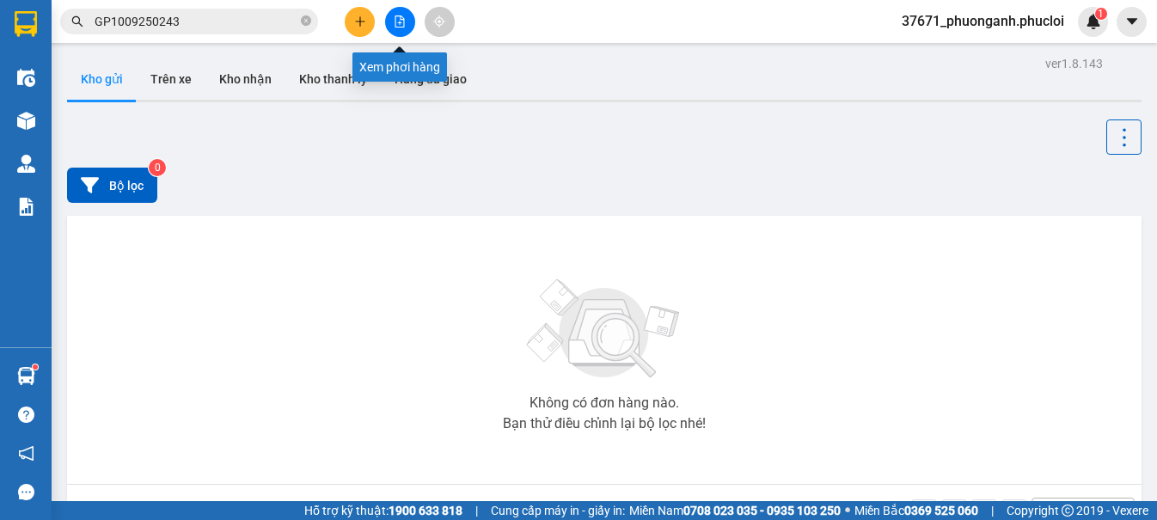
click at [388, 15] on button at bounding box center [400, 22] width 30 height 30
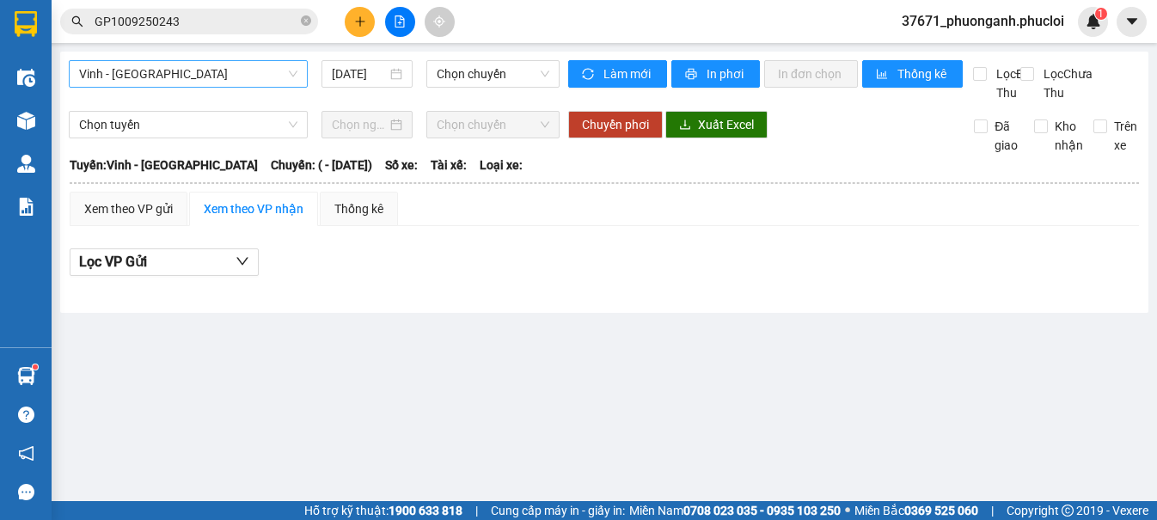
click at [181, 83] on span "[PERSON_NAME][GEOGRAPHIC_DATA][PERSON_NAME]" at bounding box center [188, 74] width 218 height 26
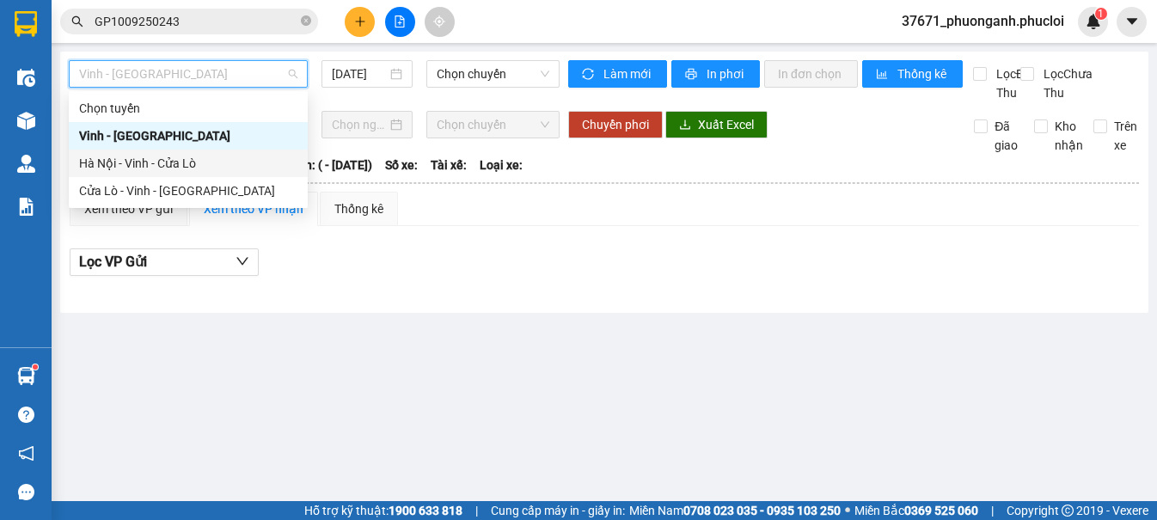
click at [175, 165] on div "Hà Nội - Vinh - Cửa Lò" at bounding box center [188, 163] width 218 height 19
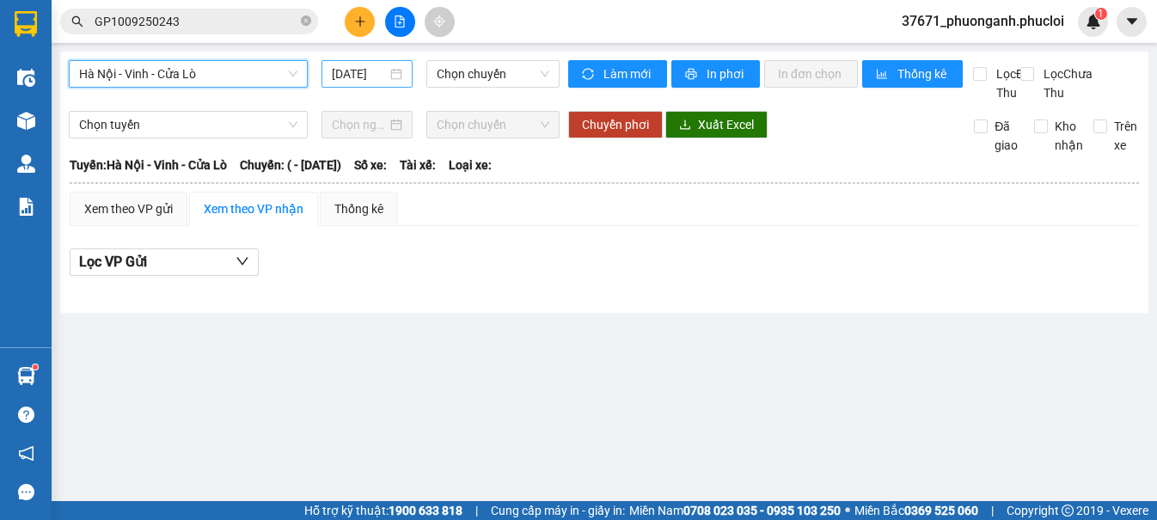
click at [354, 71] on input "[DATE]" at bounding box center [359, 73] width 55 height 19
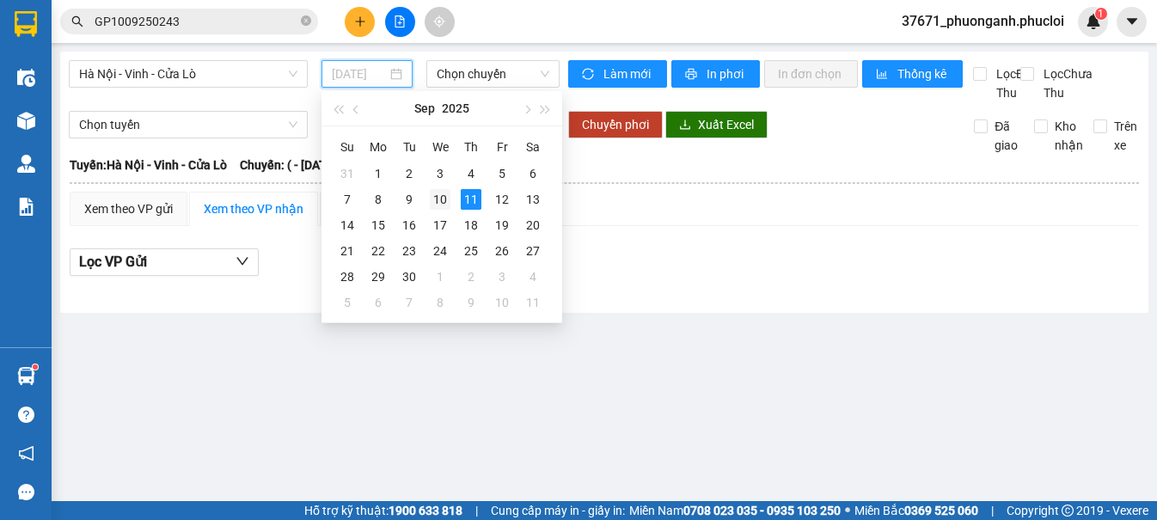
click at [440, 204] on div "10" at bounding box center [440, 199] width 21 height 21
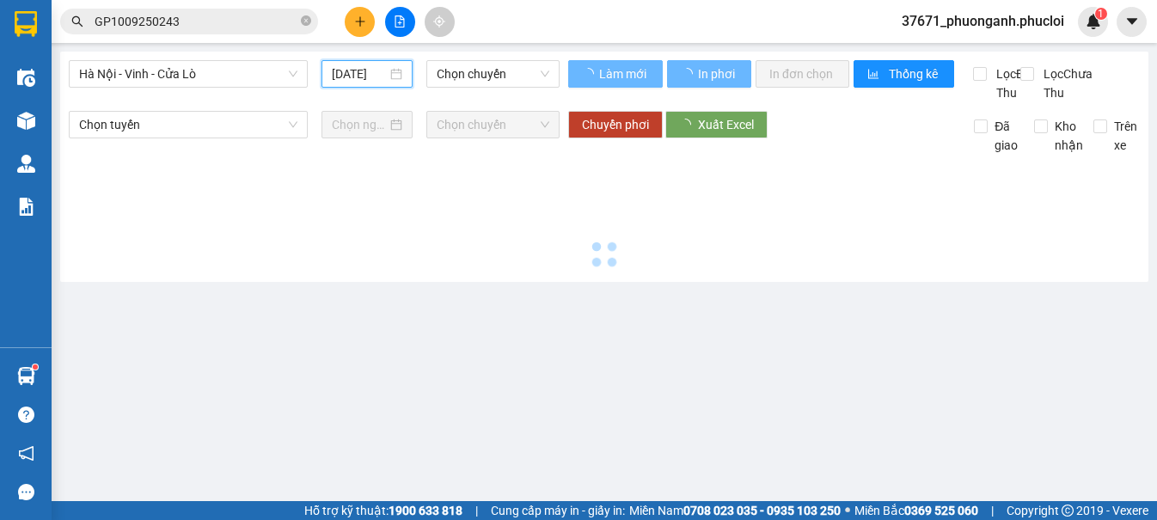
type input "[DATE]"
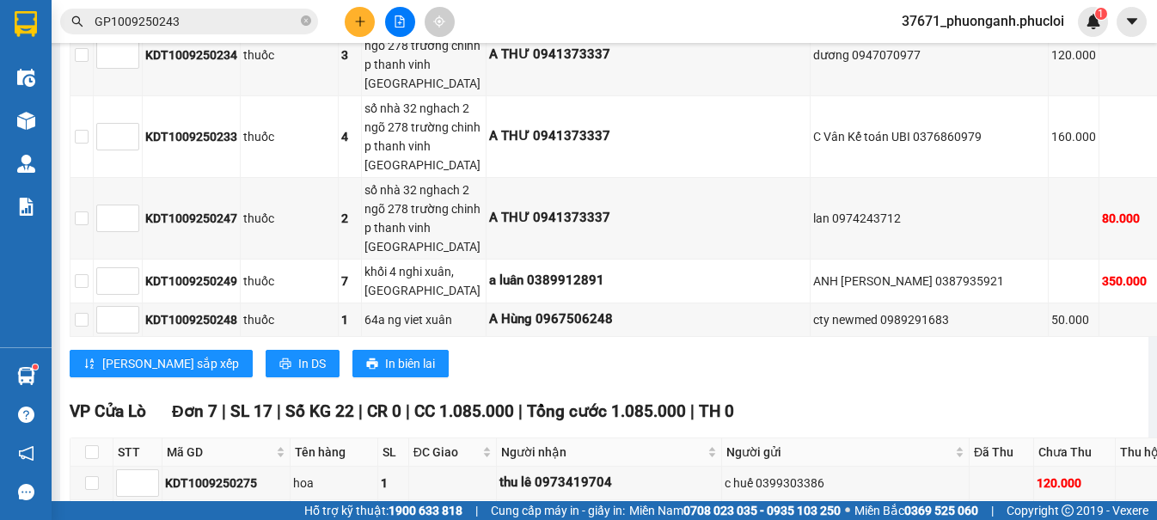
scroll to position [2407, 0]
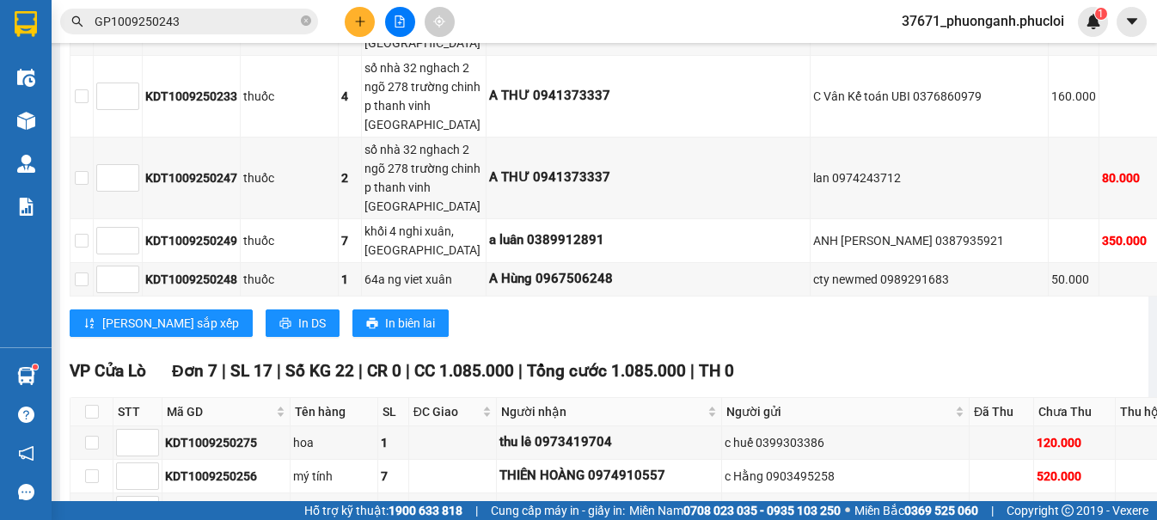
copy div "KDT1009250277"
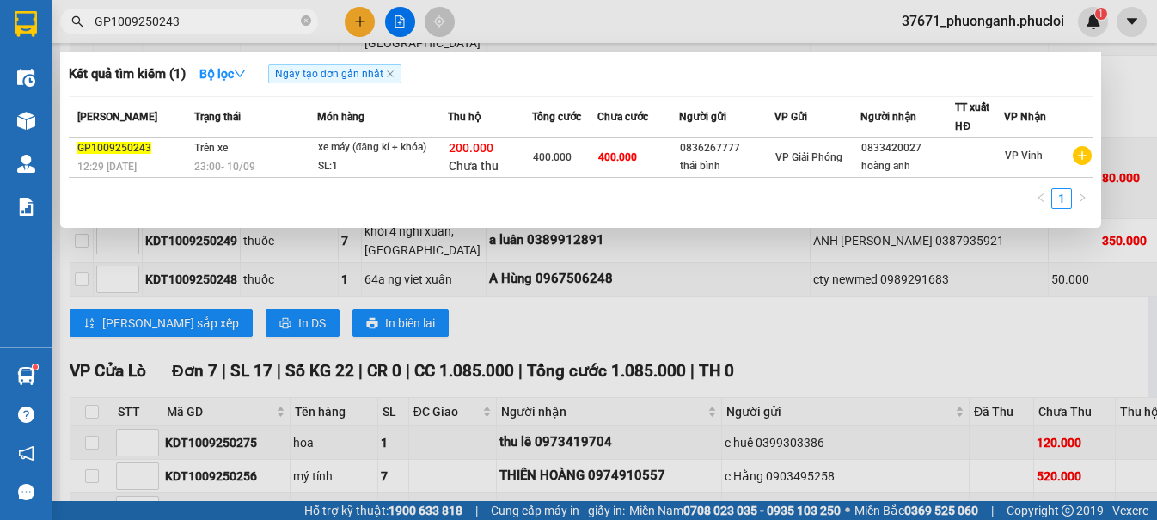
click at [222, 22] on input "GP1009250243" at bounding box center [196, 21] width 203 height 19
paste input "KDT1009250277"
type input "GP1009250243KDT1009250277"
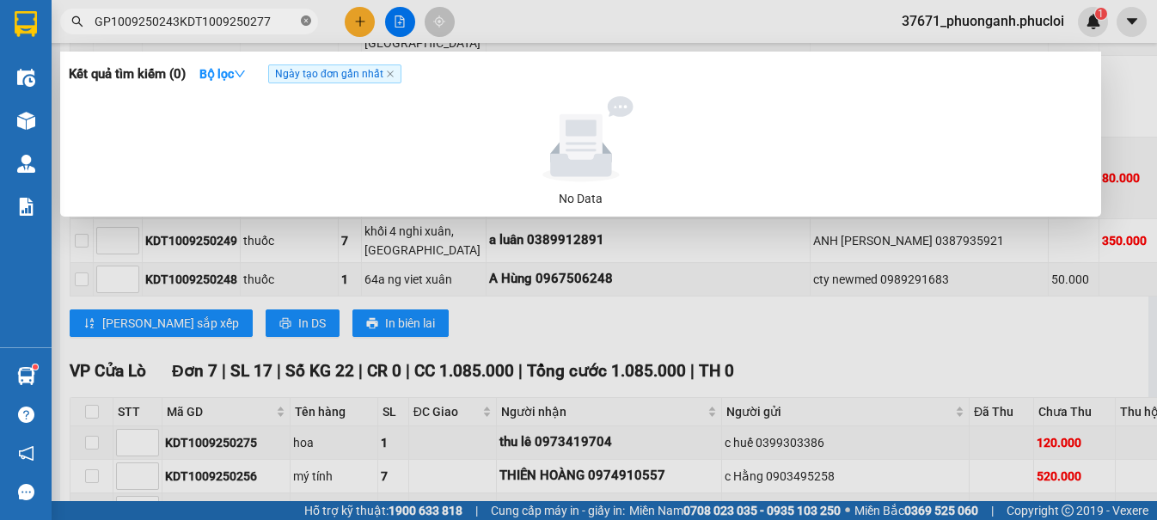
click at [309, 15] on span at bounding box center [306, 22] width 10 height 16
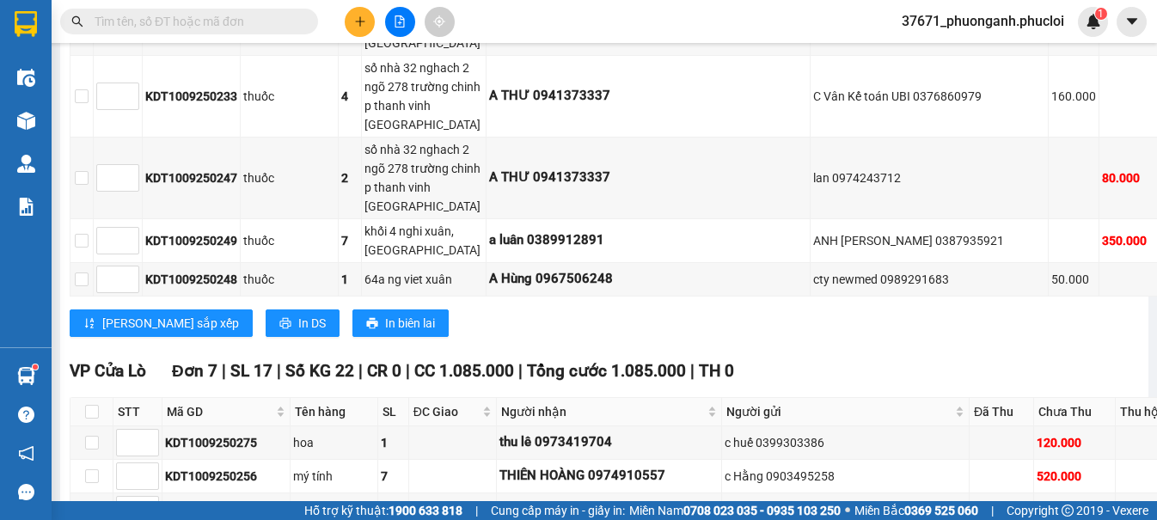
click at [254, 15] on input "text" at bounding box center [196, 21] width 203 height 19
paste input "KDT1009250277"
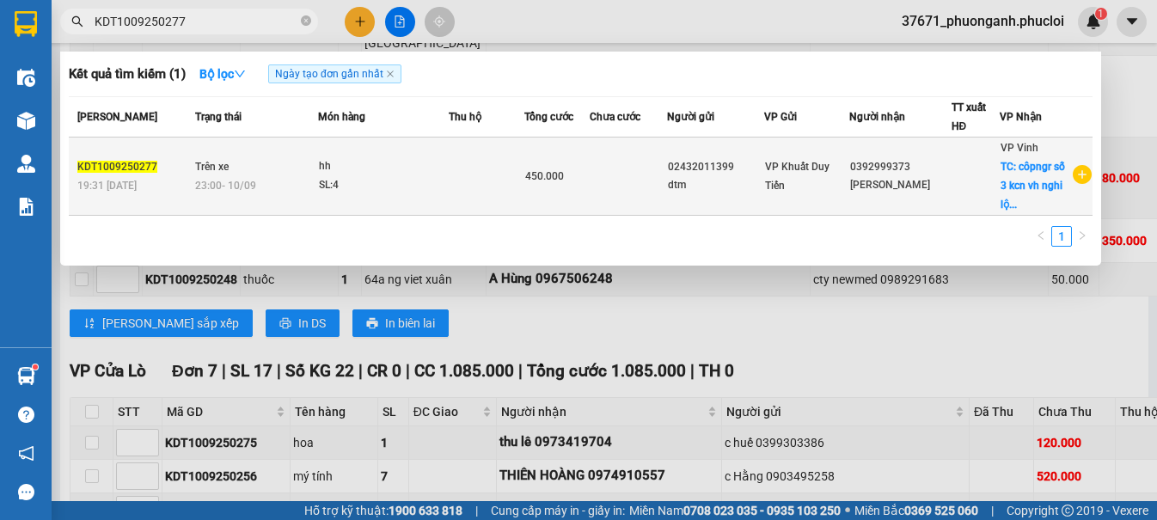
type input "KDT1009250277"
click at [523, 172] on td at bounding box center [487, 177] width 76 height 78
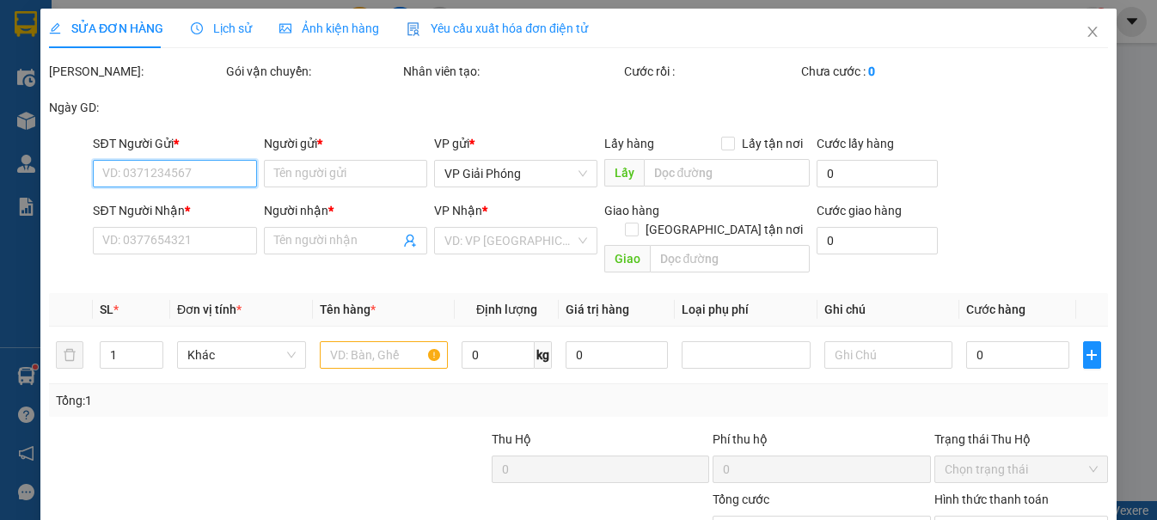
type input "02432011399"
type input "dtm"
type input "0392999373"
type input "bùi đình quân"
checkbox input "true"
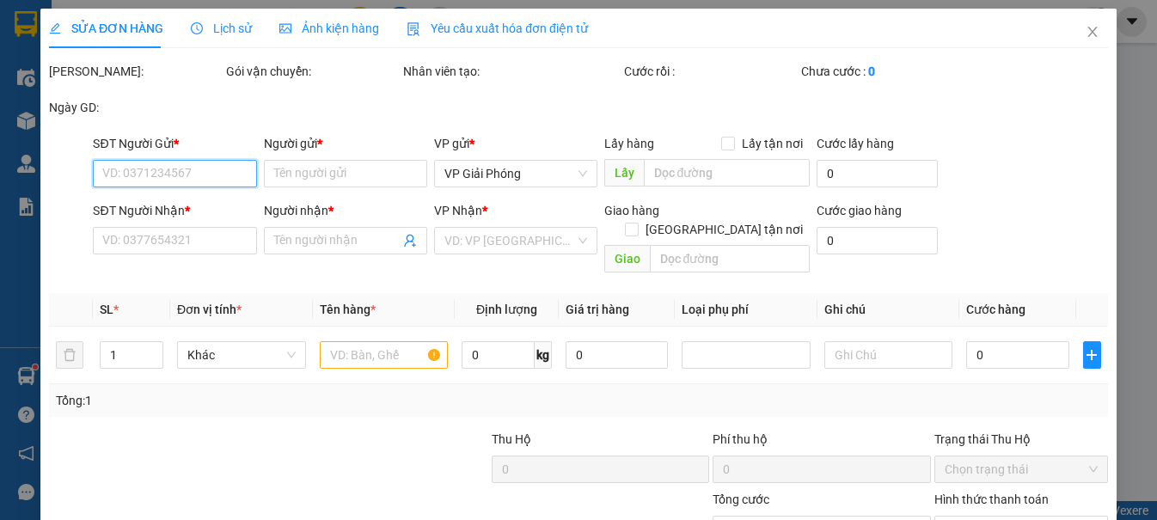
type input "côpngr số 3 kcn vh nghi lộc nghê an"
type input "450.000"
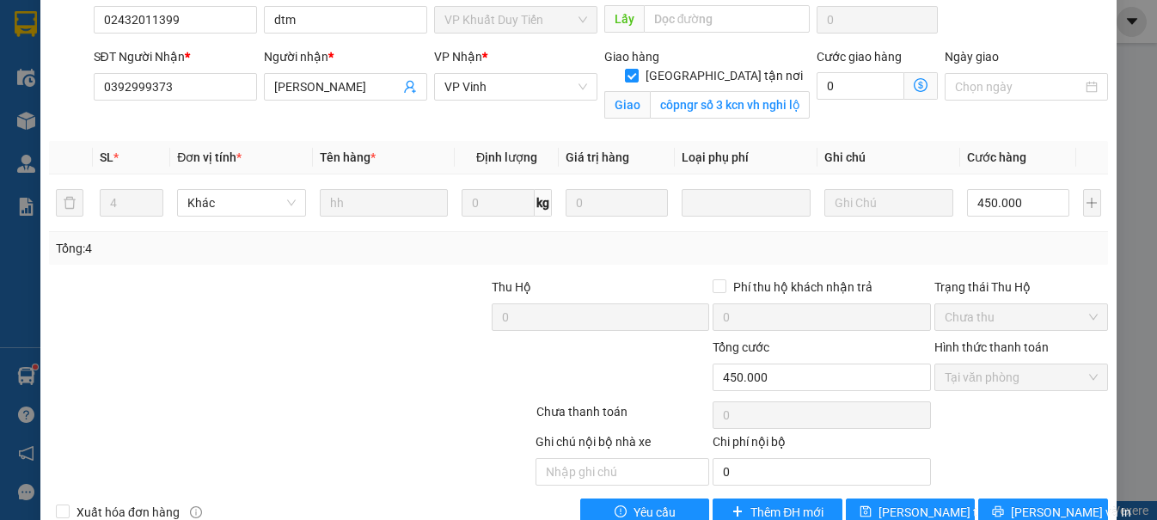
scroll to position [236, 0]
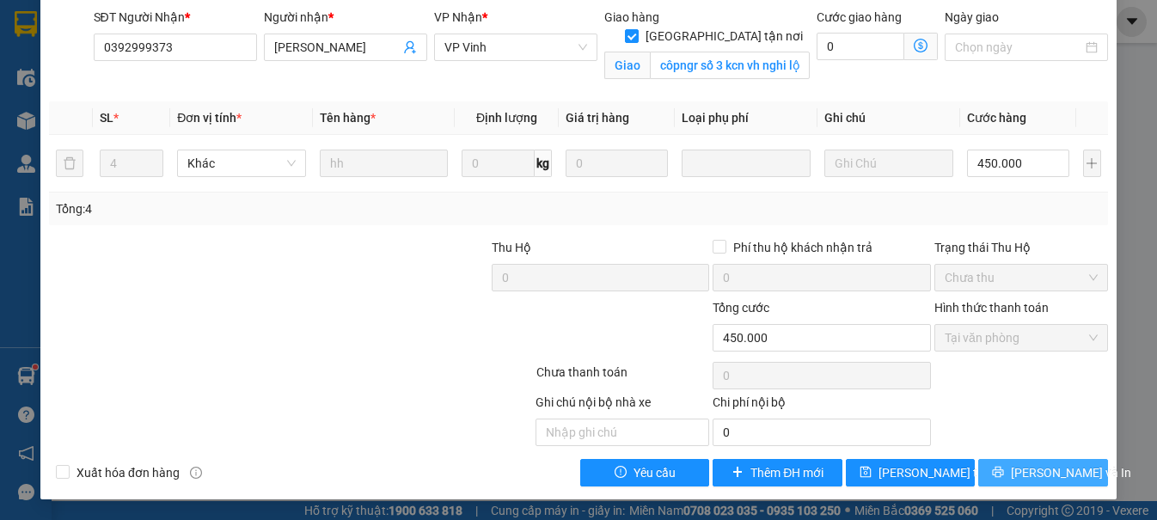
click at [1024, 474] on span "[PERSON_NAME] và In" at bounding box center [1071, 472] width 120 height 19
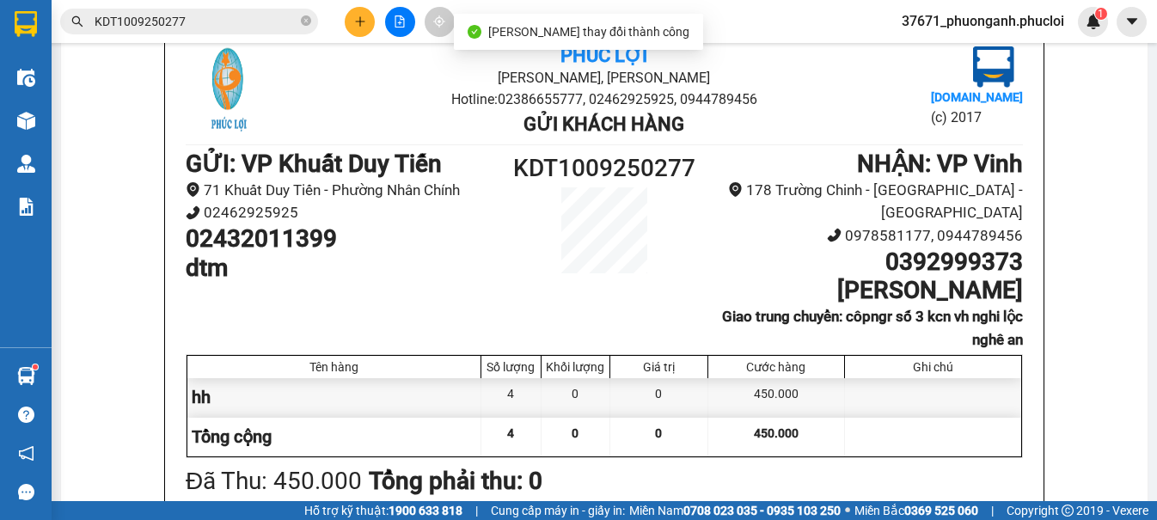
scroll to position [126, 0]
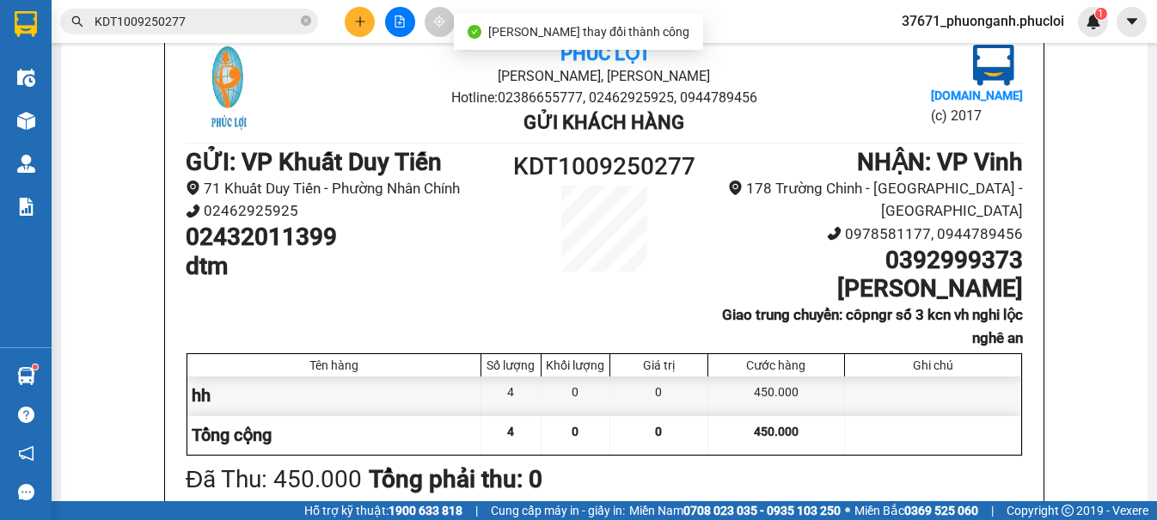
click at [268, 244] on h1 "02432011399" at bounding box center [343, 237] width 314 height 29
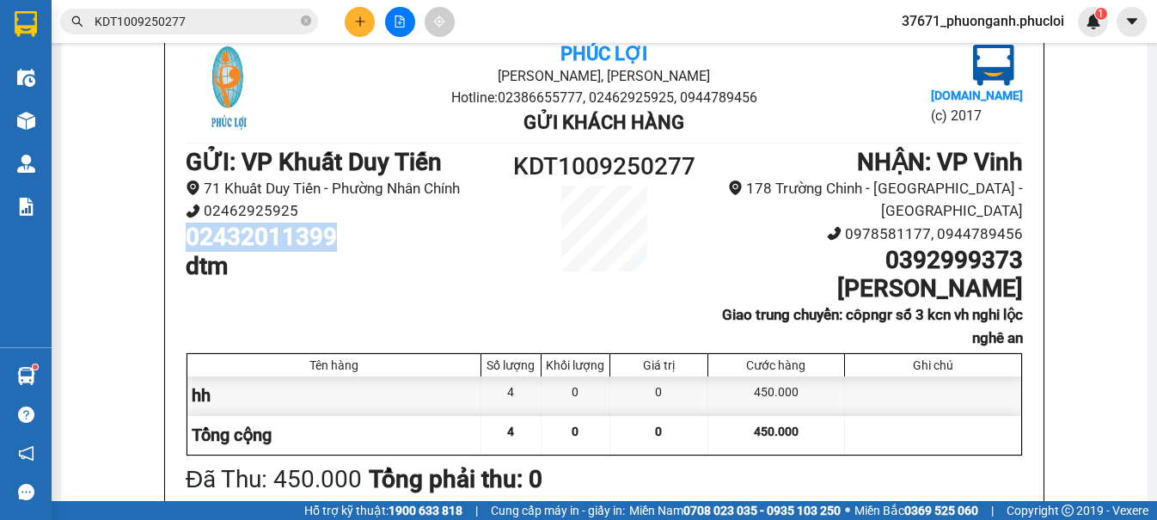
copy h1 "02432011399"
click at [928, 246] on h1 "0392999373" at bounding box center [866, 260] width 314 height 29
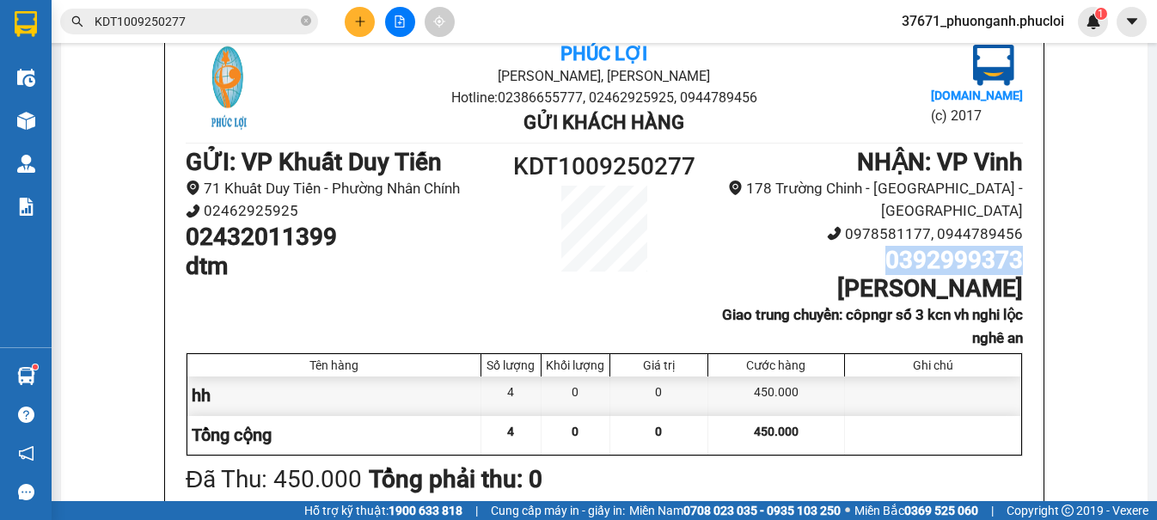
click at [928, 246] on h1 "0392999373" at bounding box center [866, 260] width 314 height 29
copy h1 "0392999373"
click at [205, 21] on input "KDT1009250277" at bounding box center [196, 21] width 203 height 19
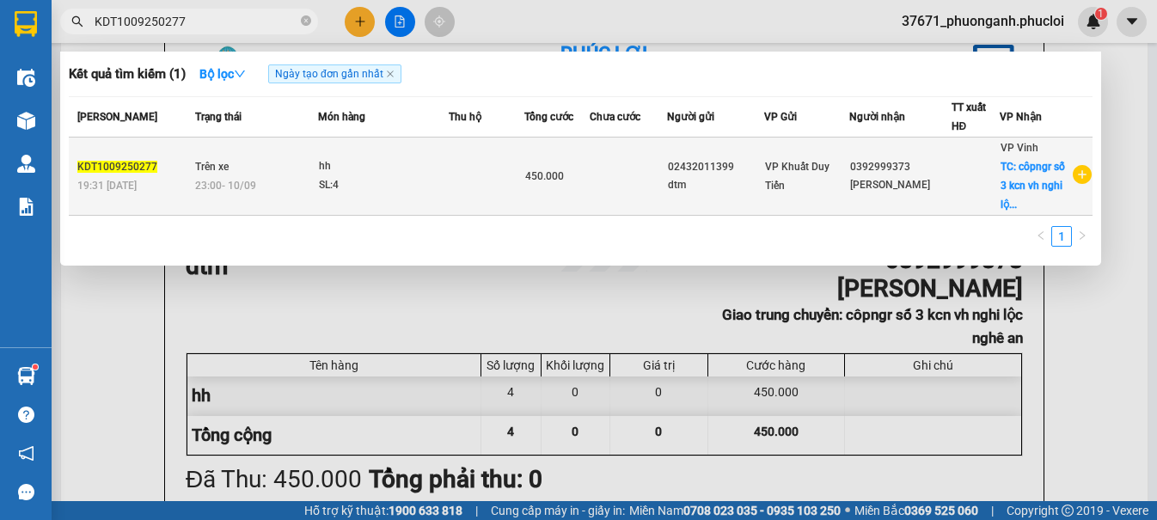
click at [424, 156] on td "hh SL: 4" at bounding box center [383, 177] width 131 height 78
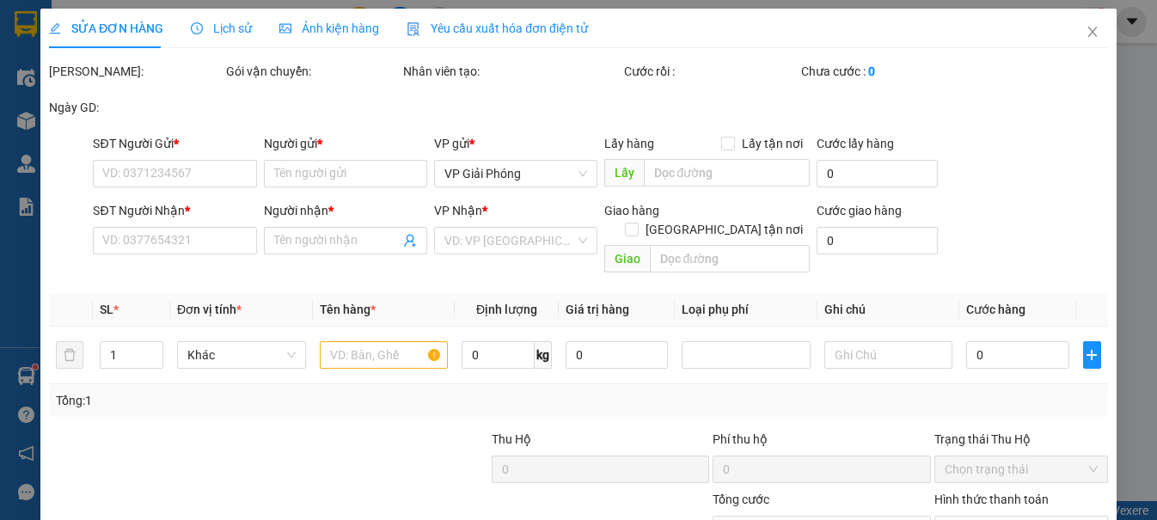
type input "02432011399"
type input "dtm"
type input "0392999373"
type input "bùi đình quân"
checkbox input "true"
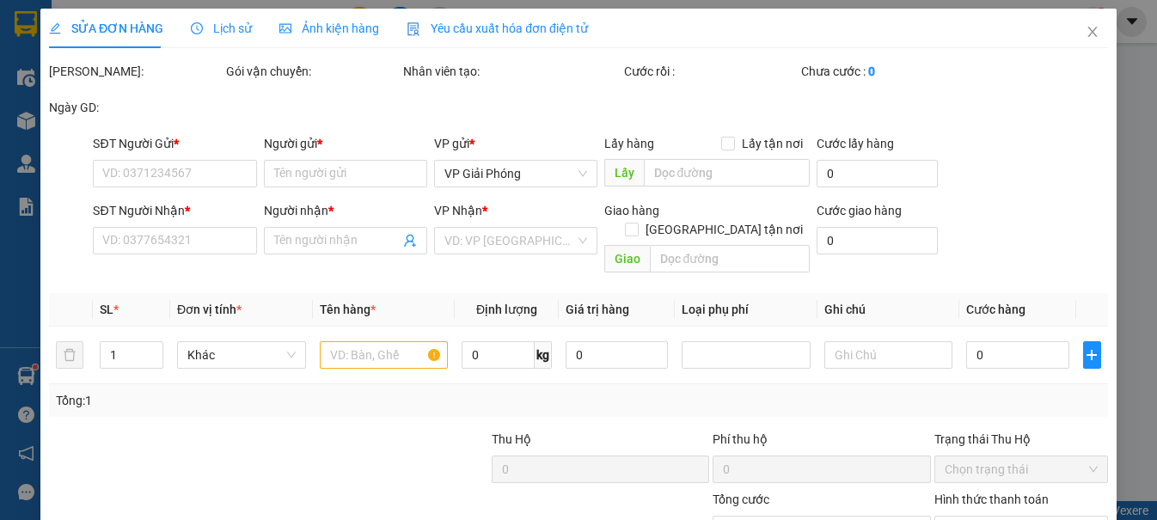
type input "côpngr số 3 kcn vh nghi lộc nghê an"
type input "450.000"
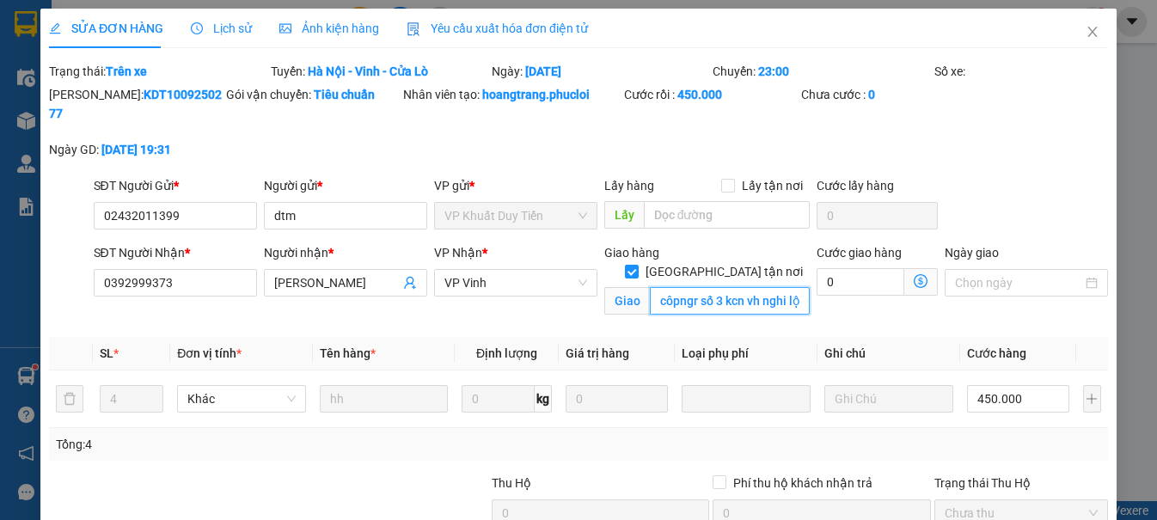
click at [713, 287] on input "côpngr số 3 kcn vh nghi lộc nghê an" at bounding box center [730, 301] width 161 height 28
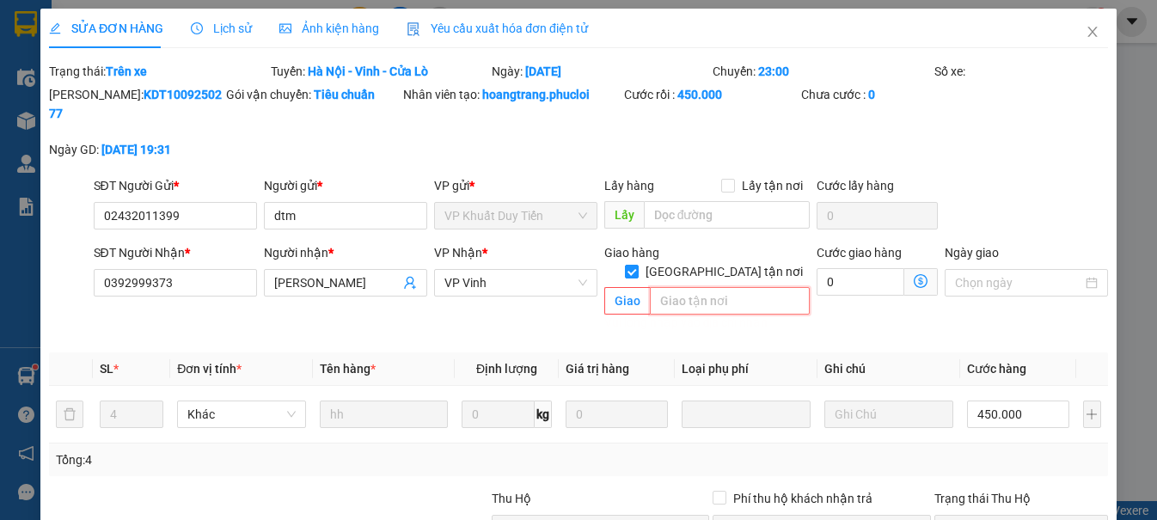
paste input "Khu B, KCN Nam Cấm, Huyện Nghi Lộc, Tỉnh Nghệ An"
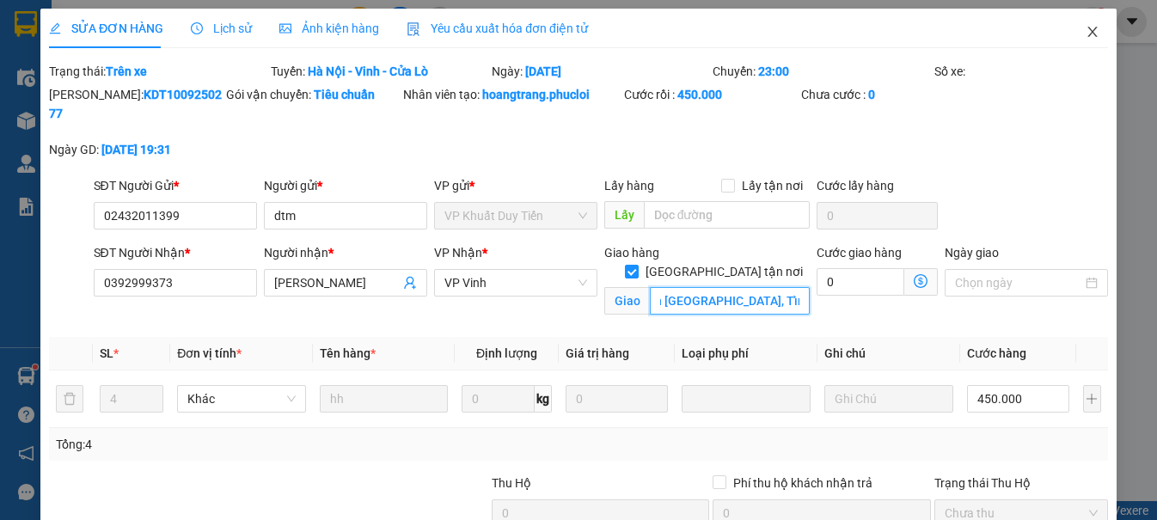
type input "Khu B, KCN Nam Cấm, Huyện Nghi Lộc, Tỉnh Nghệ An"
click at [1089, 35] on span "Close" at bounding box center [1092, 33] width 48 height 48
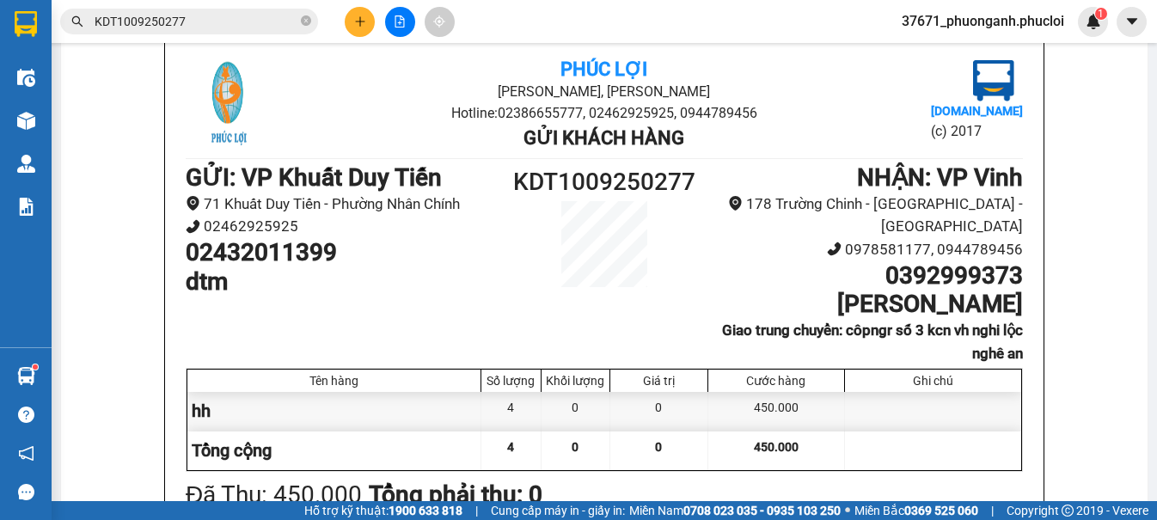
scroll to position [112, 0]
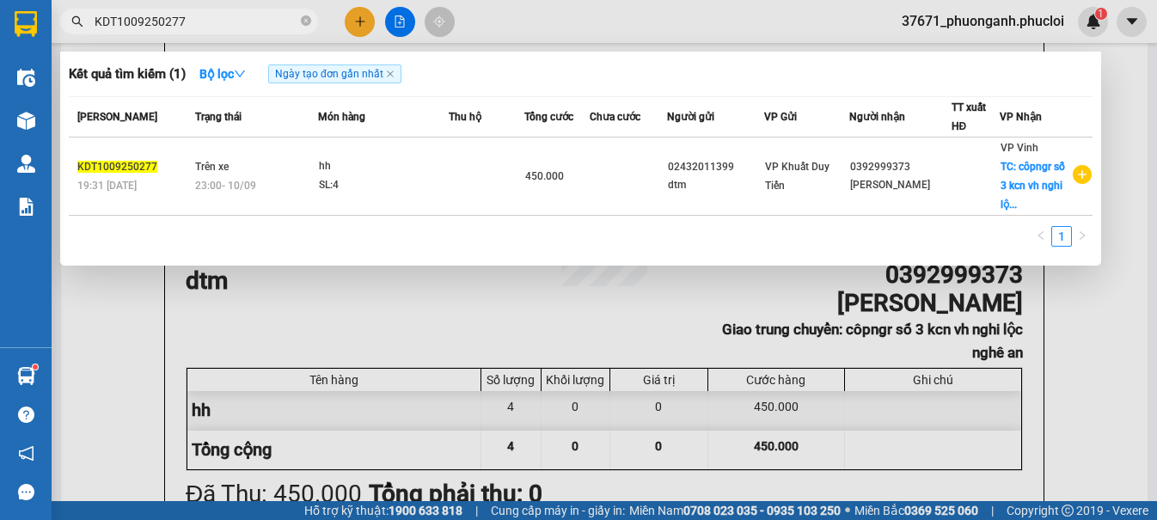
click at [194, 26] on input "KDT1009250277" at bounding box center [196, 21] width 203 height 19
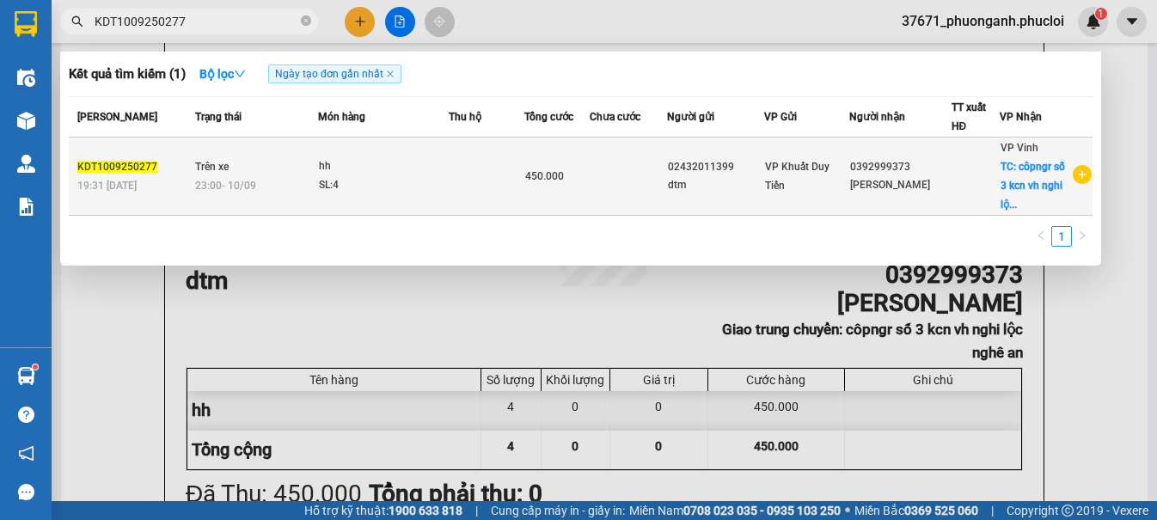
click at [315, 150] on td "Trên xe 23:00 - 10/09" at bounding box center [254, 177] width 127 height 78
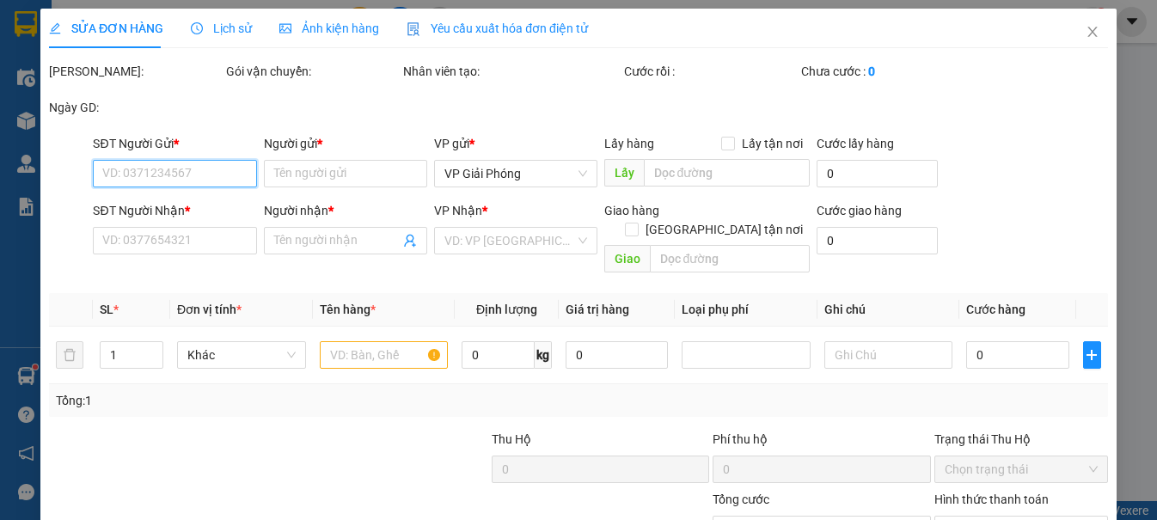
type input "02432011399"
type input "dtm"
type input "0392999373"
type input "bùi đình quân"
checkbox input "true"
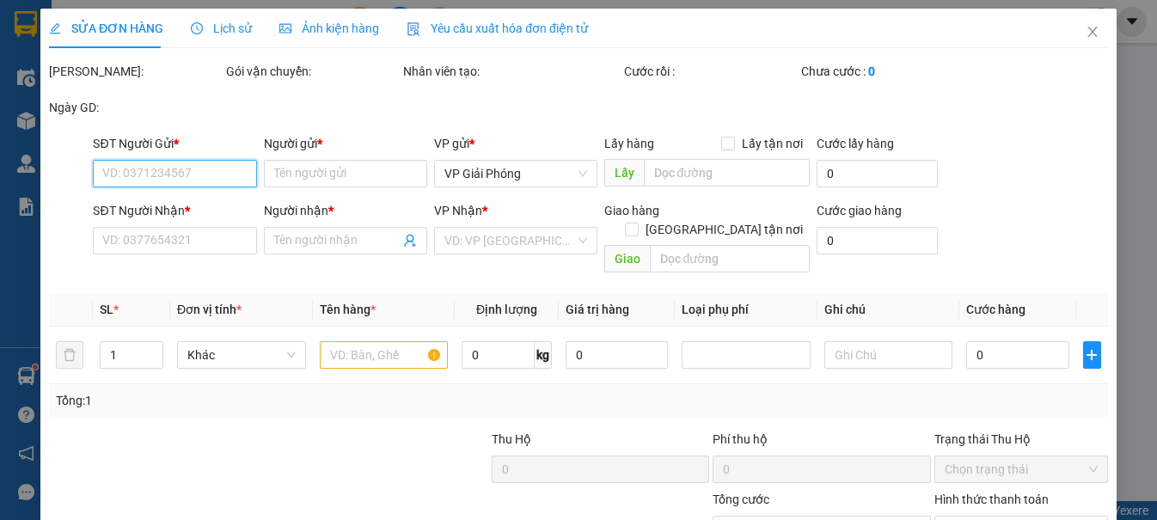
type input "côpngr số 3 kcn vh nghi lộc nghê an"
type input "450.000"
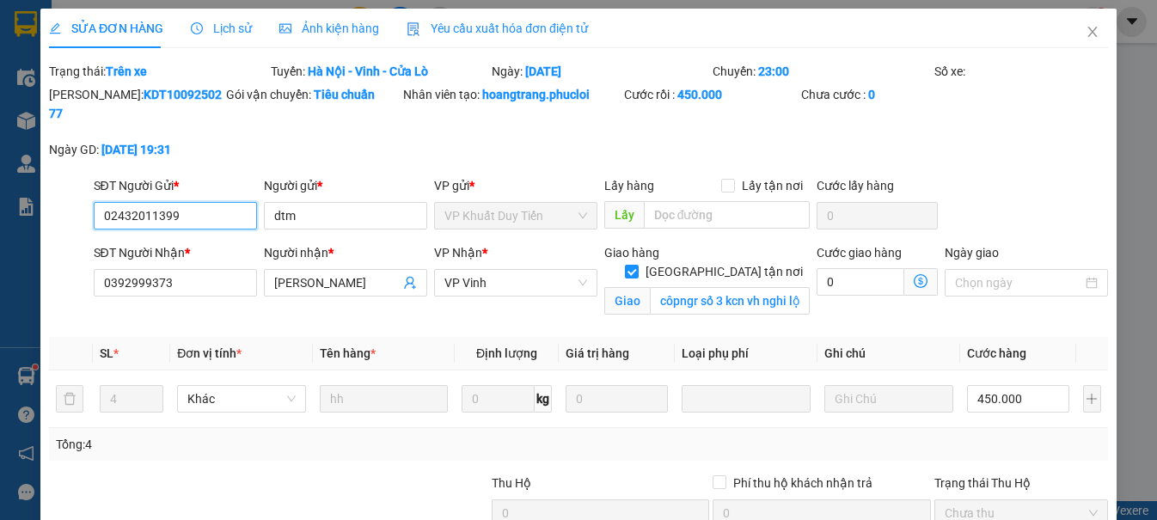
click at [204, 219] on input "02432011399" at bounding box center [175, 216] width 163 height 28
paste input "988932671"
type input "0988932671"
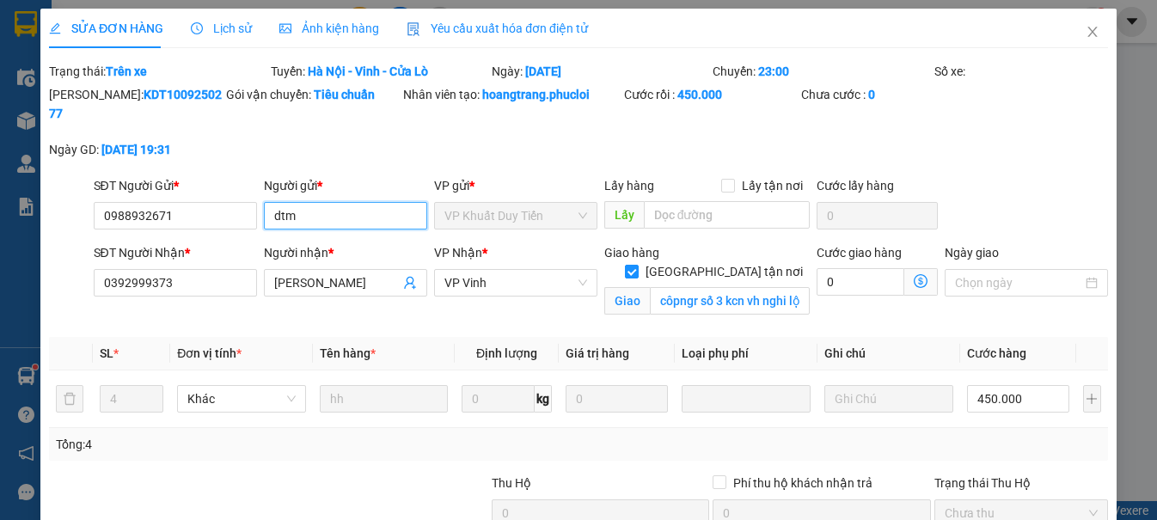
click at [291, 215] on input "dtm" at bounding box center [345, 216] width 163 height 28
click at [301, 213] on input "dtm" at bounding box center [345, 216] width 163 height 28
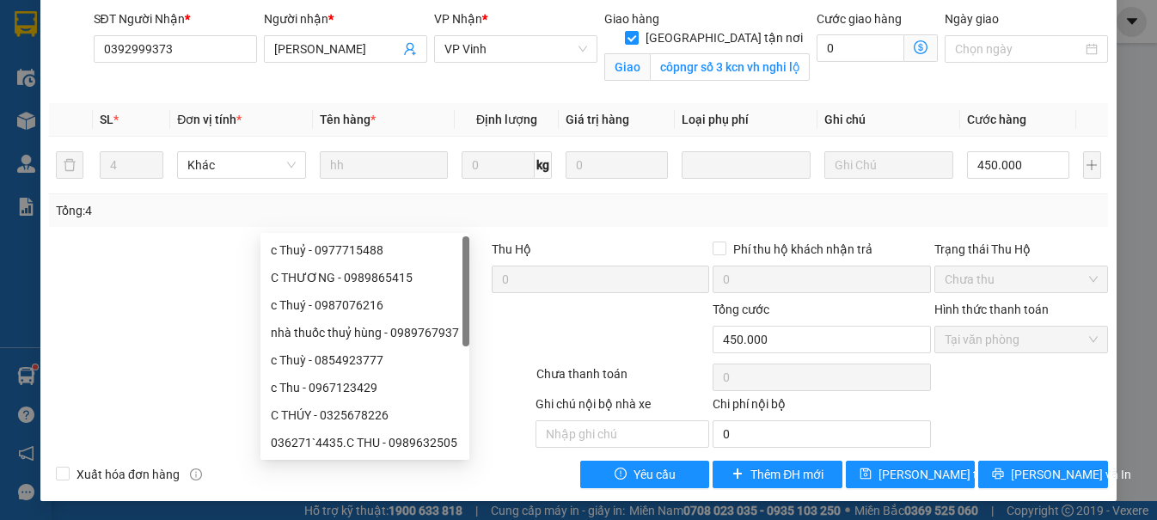
scroll to position [236, 0]
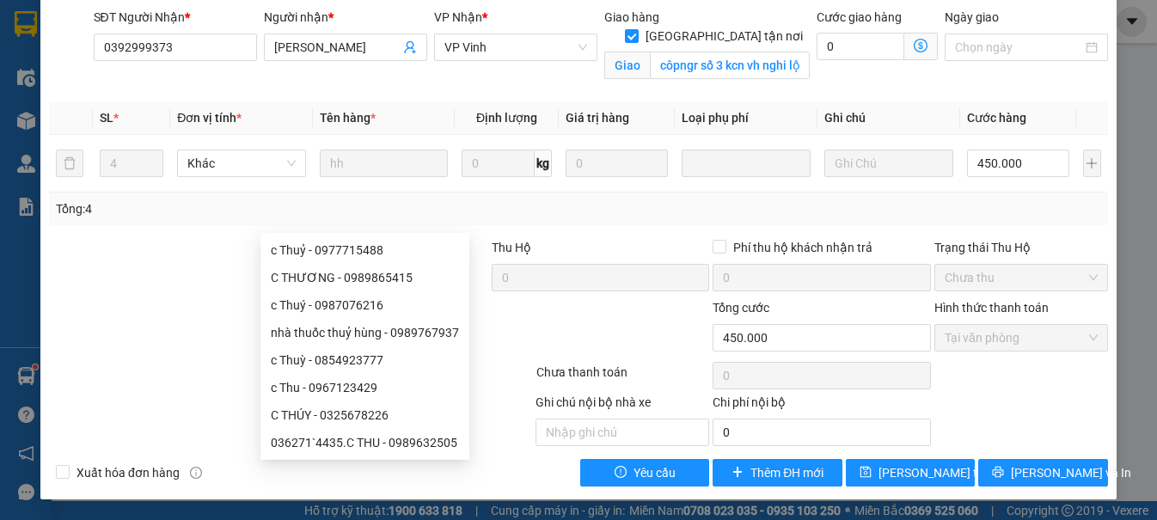
type input "c thu"
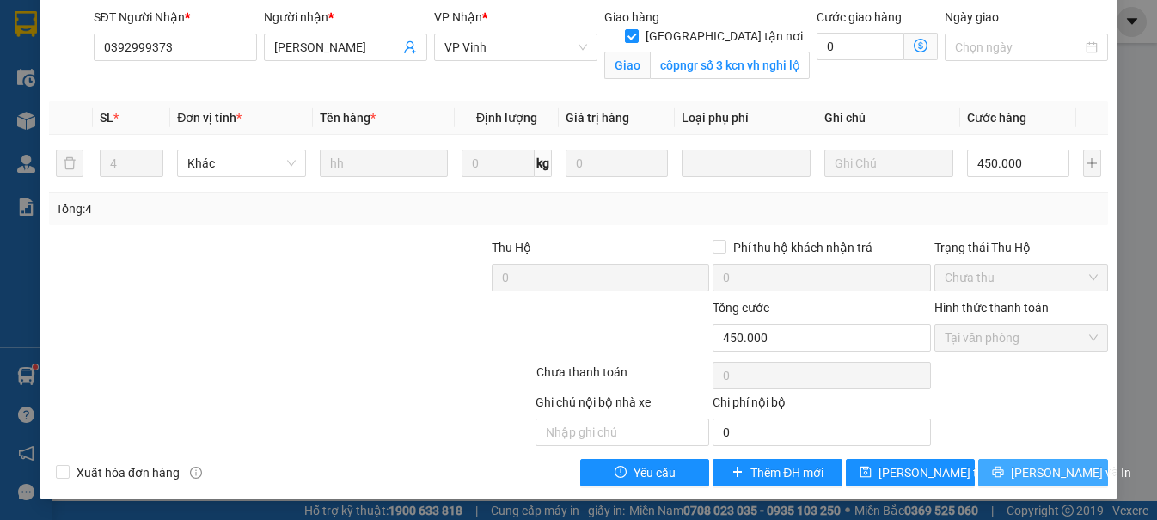
click at [1018, 477] on span "[PERSON_NAME] và In" at bounding box center [1071, 472] width 120 height 19
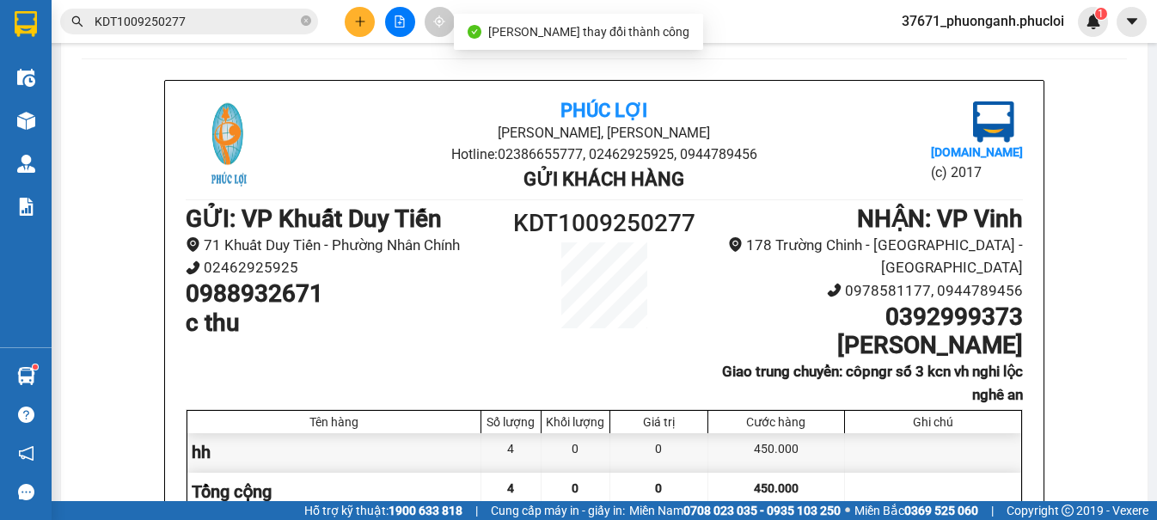
scroll to position [86, 0]
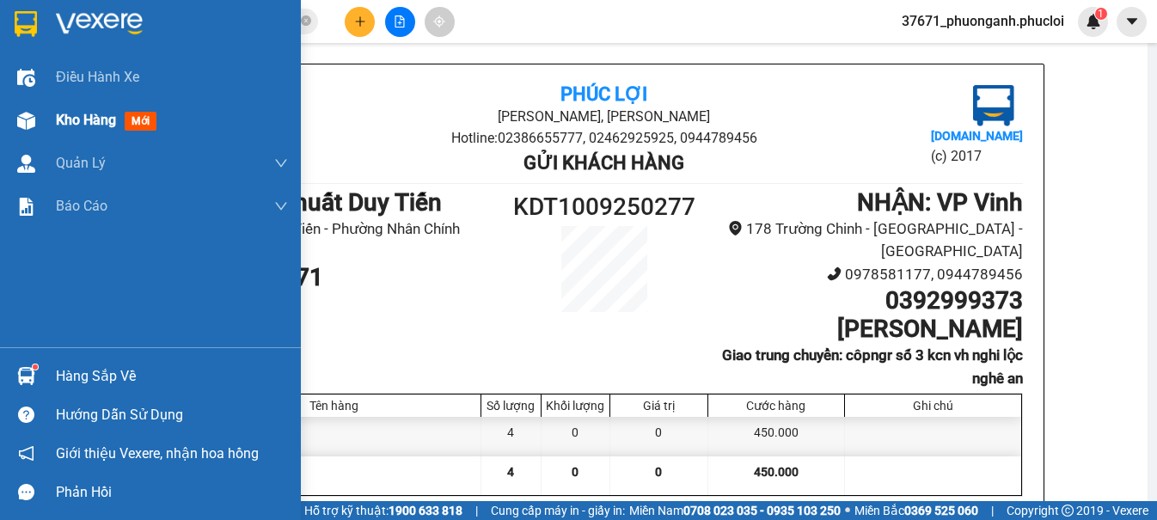
click at [41, 123] on div "Kho hàng mới" at bounding box center [150, 120] width 301 height 43
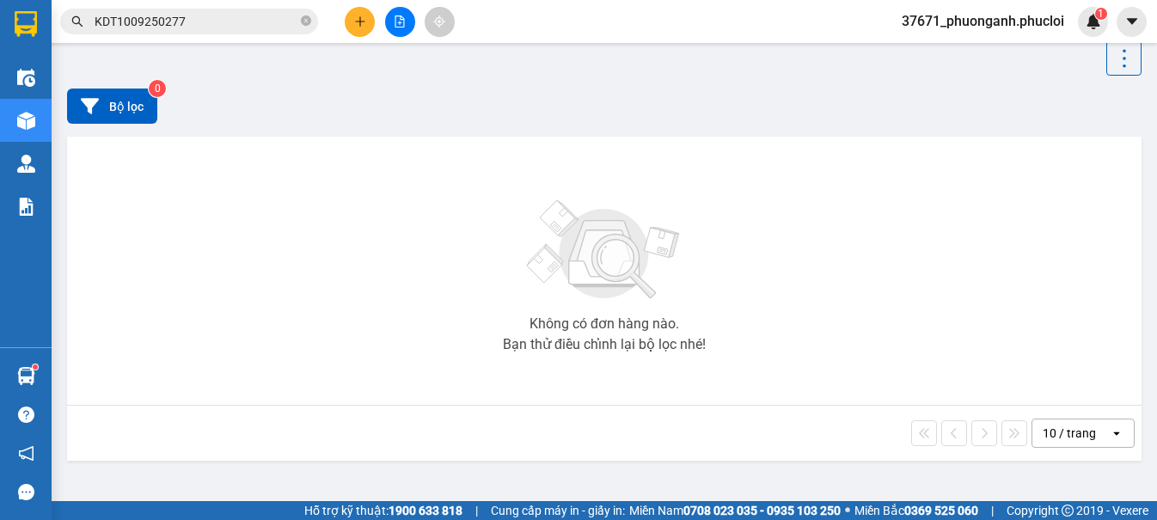
scroll to position [79, 0]
click at [358, 26] on icon "plus" at bounding box center [360, 21] width 12 height 12
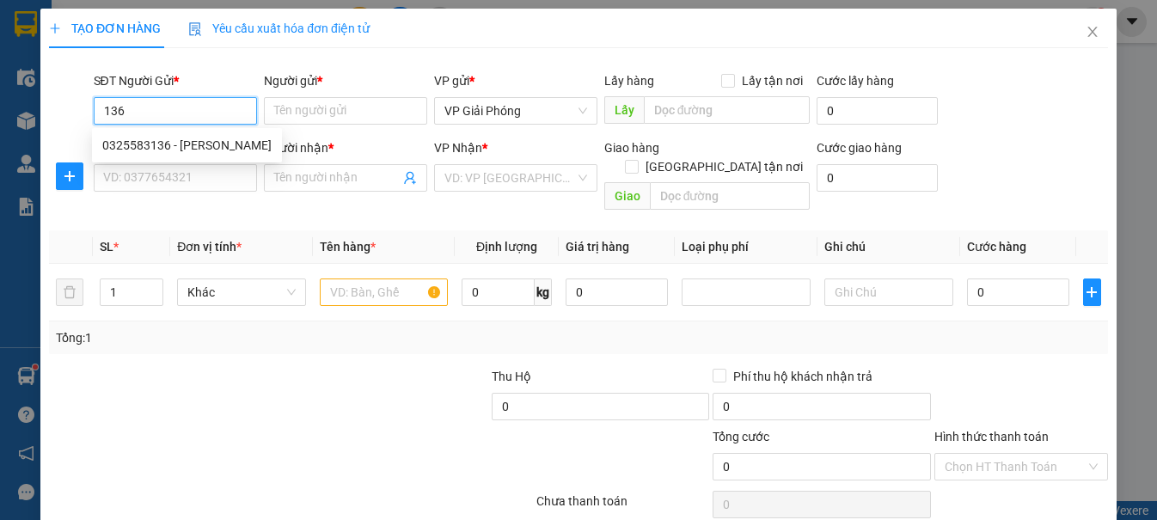
click at [232, 144] on div "0325583136 - Chị Thanh Chung" at bounding box center [186, 145] width 169 height 19
type input "0325583136"
type input "[PERSON_NAME]"
type input "0325583136"
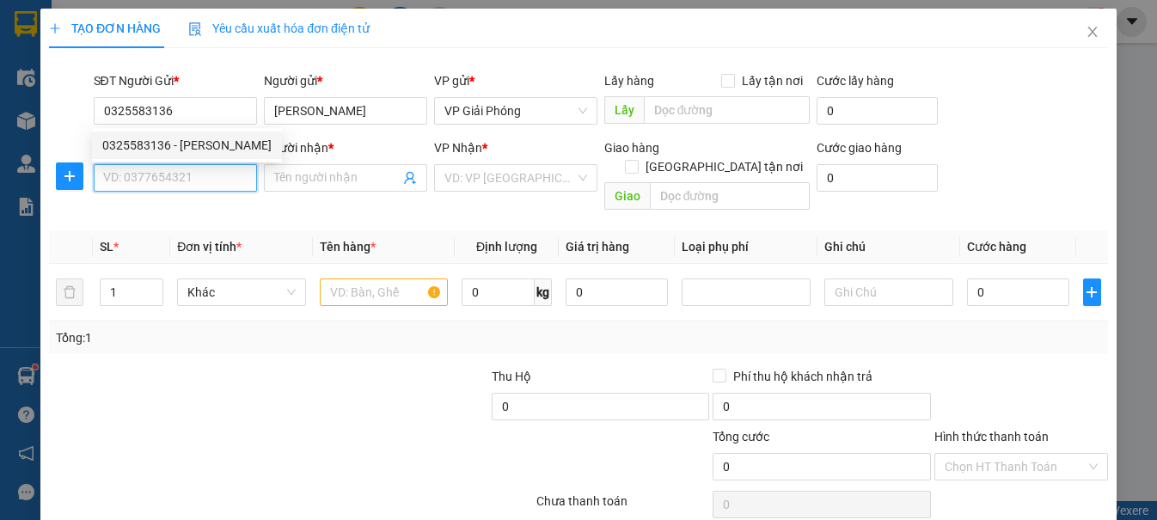
click at [211, 182] on input "SĐT Người Nhận *" at bounding box center [175, 178] width 163 height 28
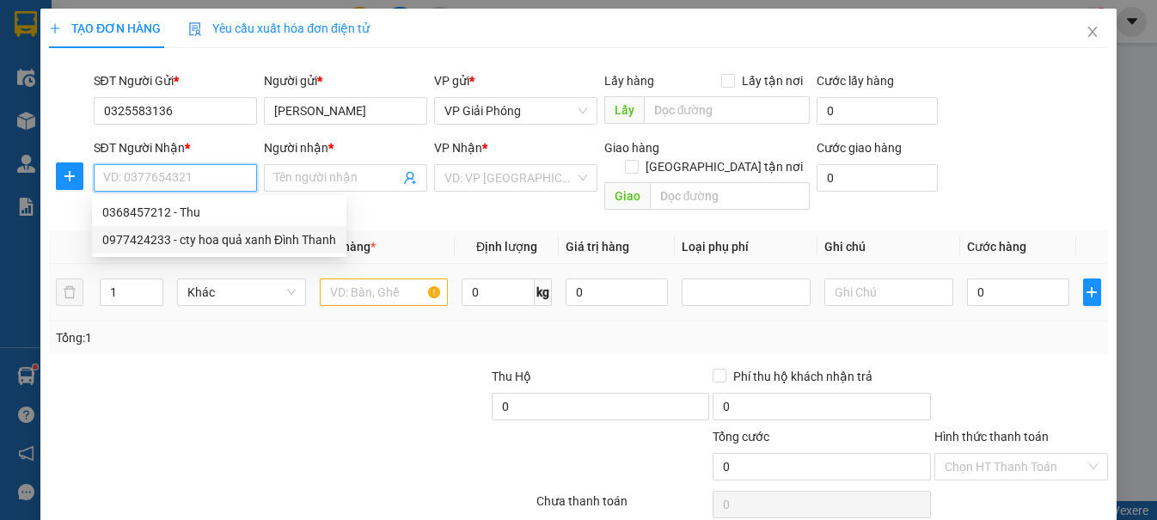
drag, startPoint x: 211, startPoint y: 234, endPoint x: 193, endPoint y: 249, distance: 23.8
click at [211, 235] on div "0977424233 - cty hoa quả xanh Đình Thanh" at bounding box center [219, 239] width 234 height 19
type input "0977424233"
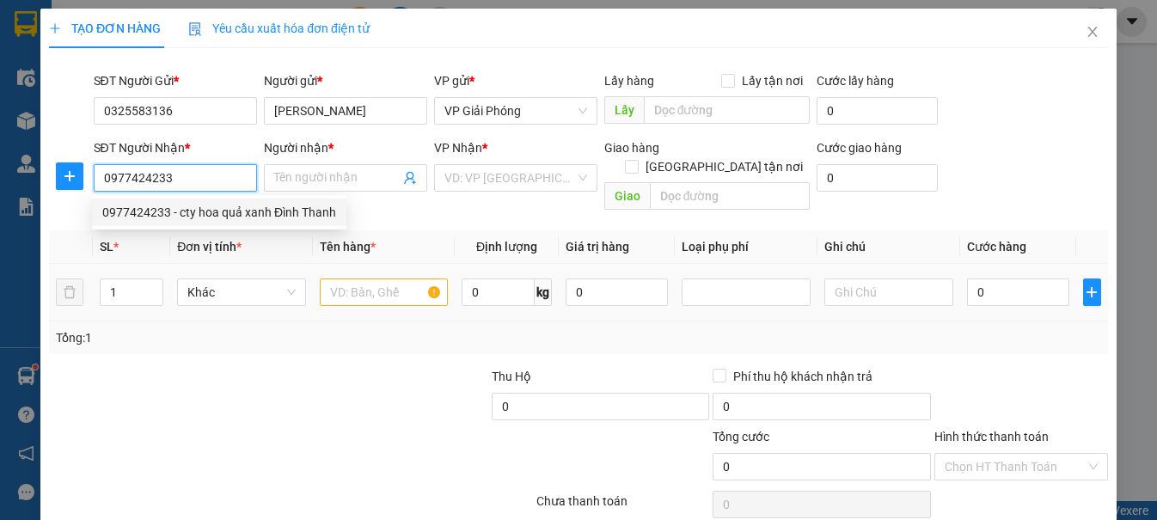
type input "cty hoa quả xanh Đình Thanh"
checkbox input "true"
type input "159 hà huy tập"
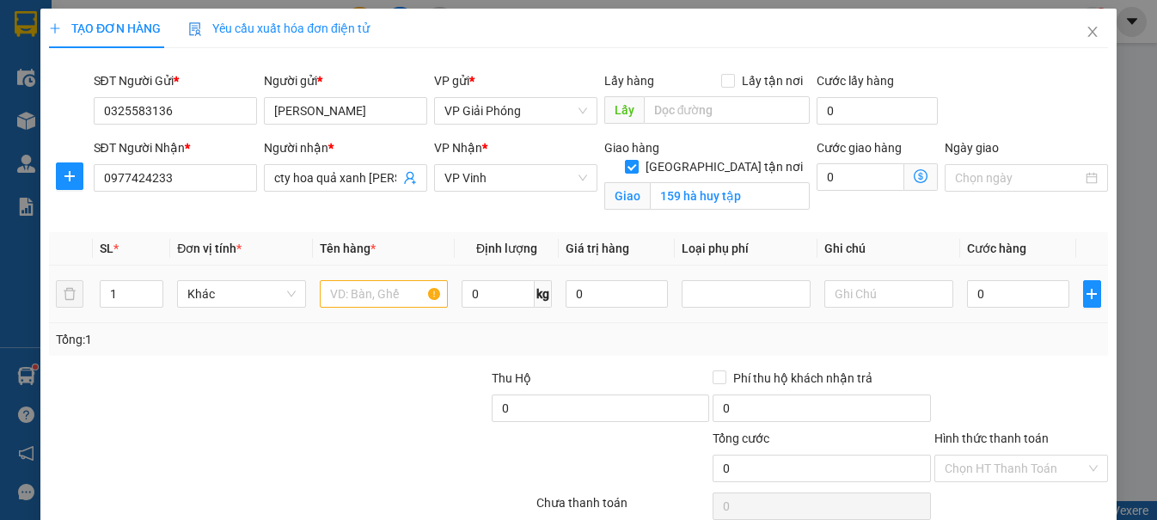
click at [150, 267] on td "1" at bounding box center [131, 295] width 77 height 58
type input "2"
drag, startPoint x: 150, startPoint y: 285, endPoint x: 296, endPoint y: 289, distance: 146.2
click at [152, 285] on span "up" at bounding box center [154, 289] width 10 height 10
click at [350, 290] on input "text" at bounding box center [384, 294] width 129 height 28
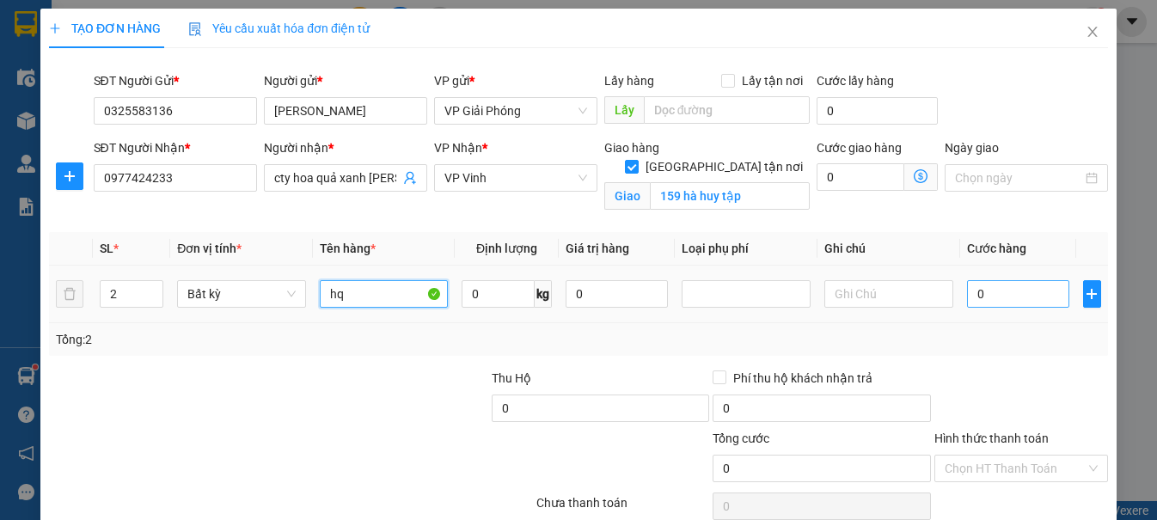
type input "hq"
click at [967, 294] on input "0" at bounding box center [1018, 294] width 103 height 28
type input "5"
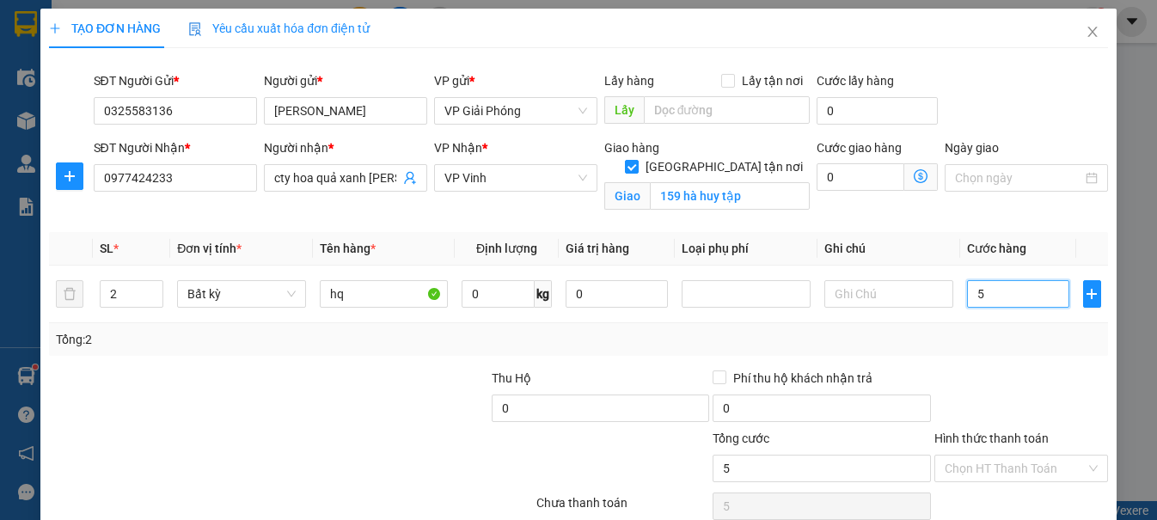
type input "50"
type input "500"
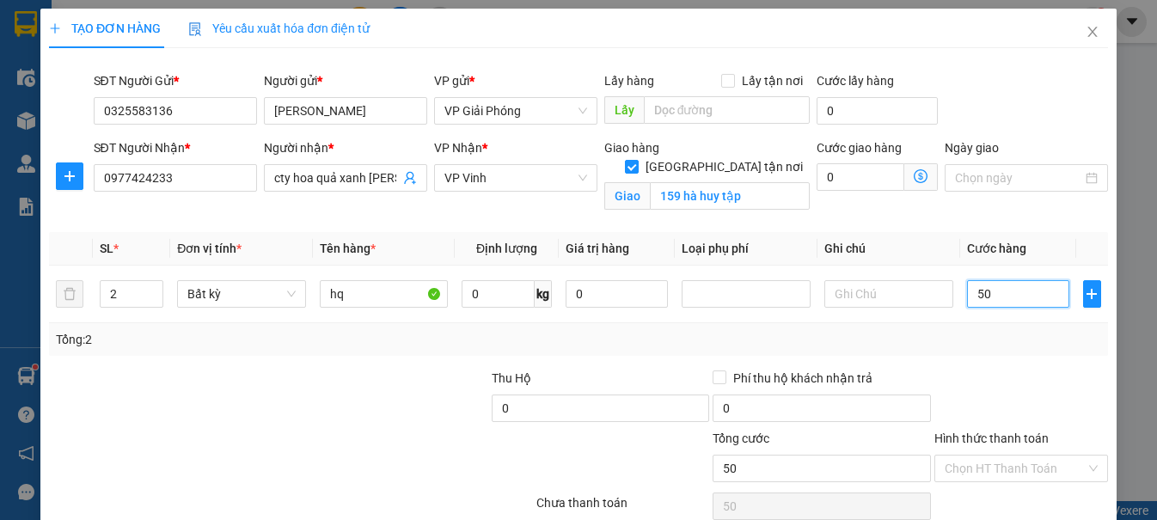
type input "500"
type input "5.000"
type input "50.000"
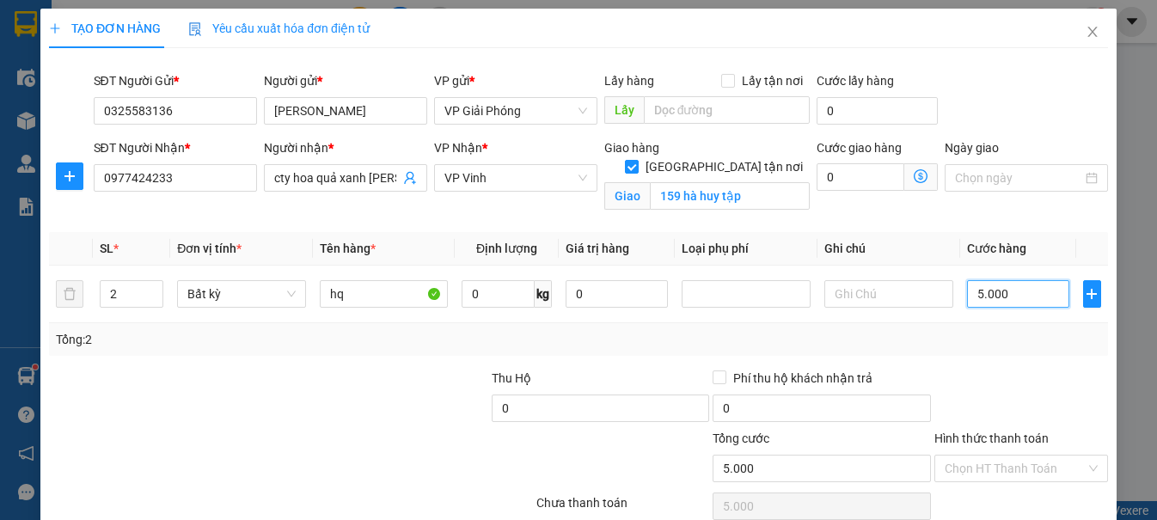
type input "50.000"
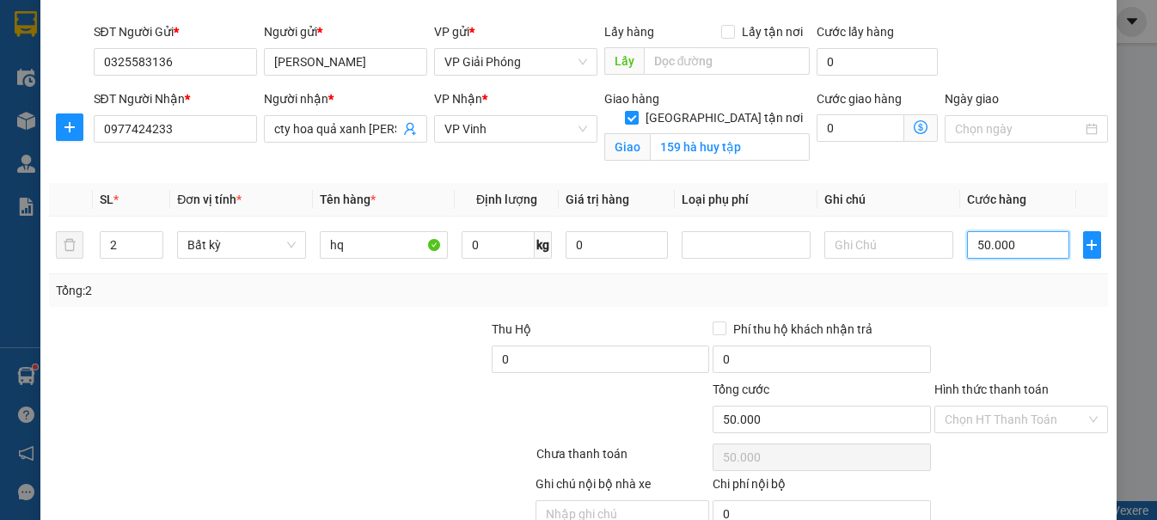
scroll to position [131, 0]
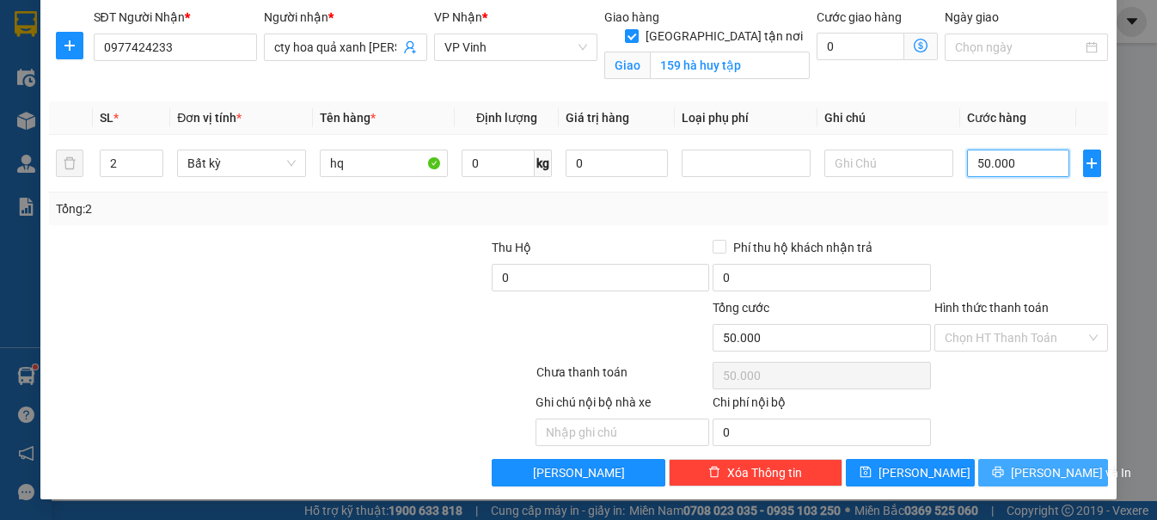
type input "50.000"
click at [1017, 482] on button "[PERSON_NAME] và In" at bounding box center [1042, 473] width 129 height 28
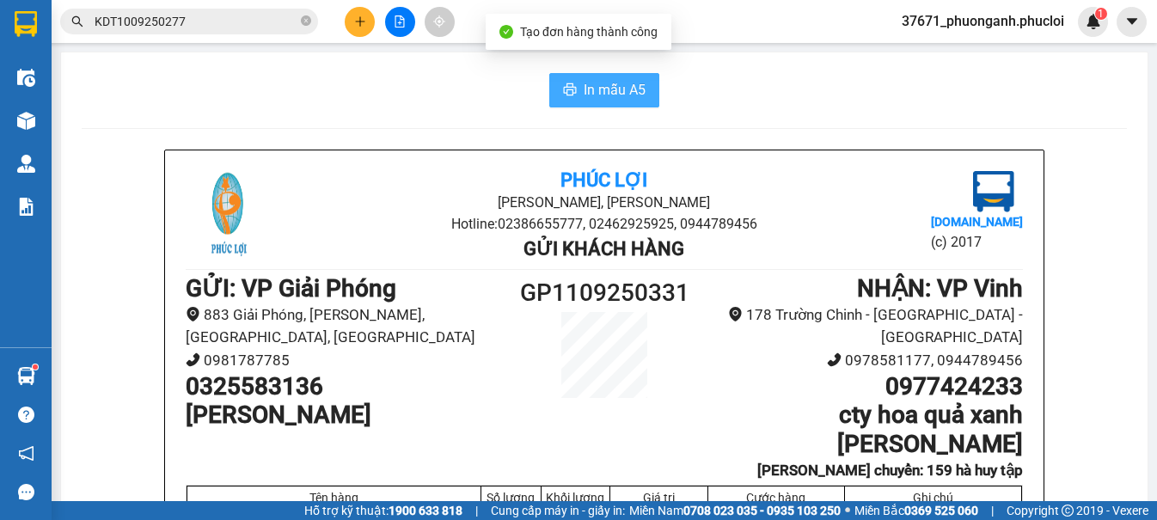
click at [623, 103] on button "In mẫu A5" at bounding box center [604, 90] width 110 height 34
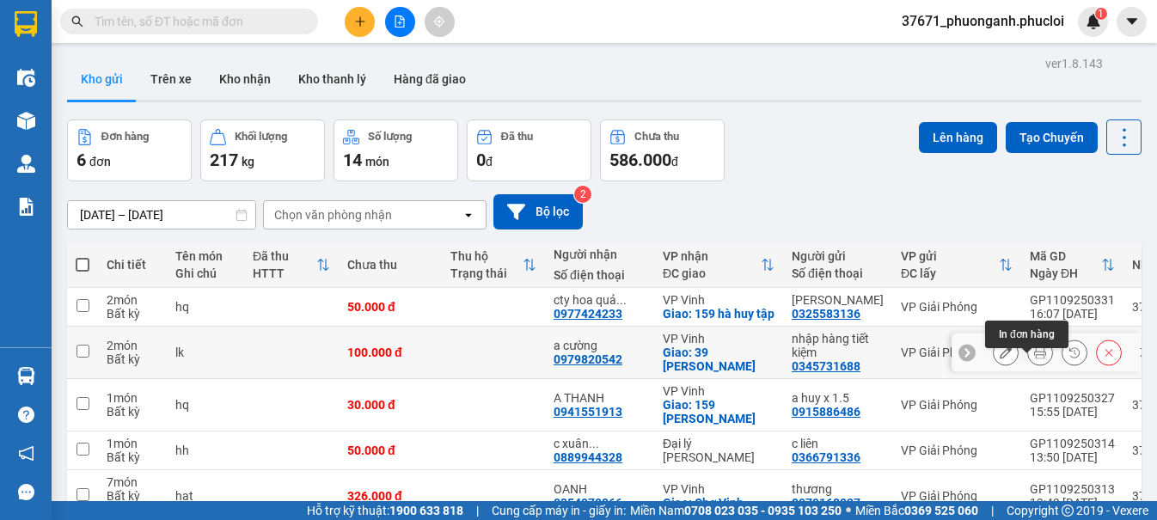
click at [1032, 368] on button at bounding box center [1040, 353] width 24 height 30
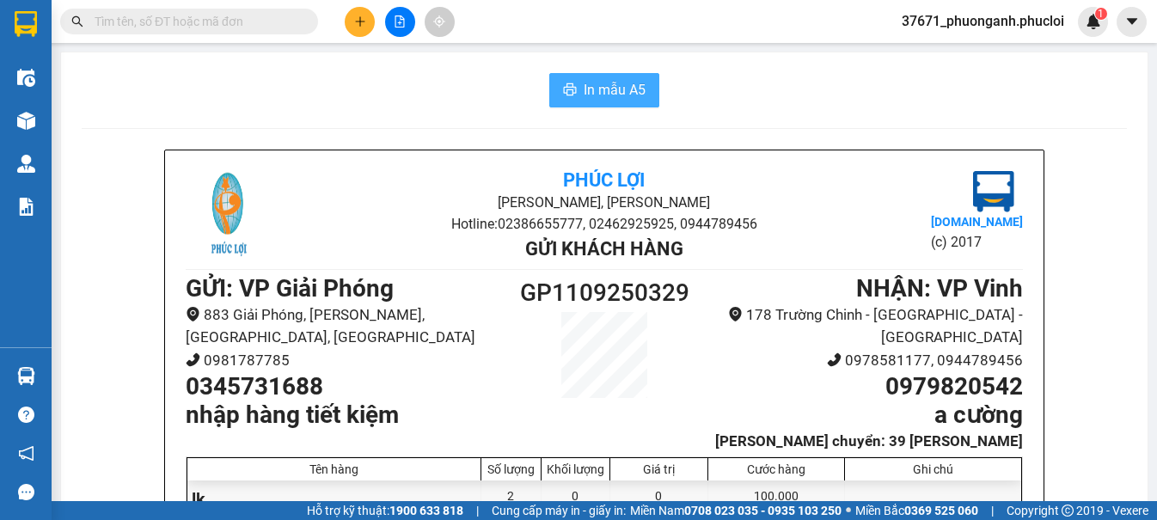
click at [625, 94] on span "In mẫu A5" at bounding box center [615, 89] width 62 height 21
